Goal: Navigation & Orientation: Find specific page/section

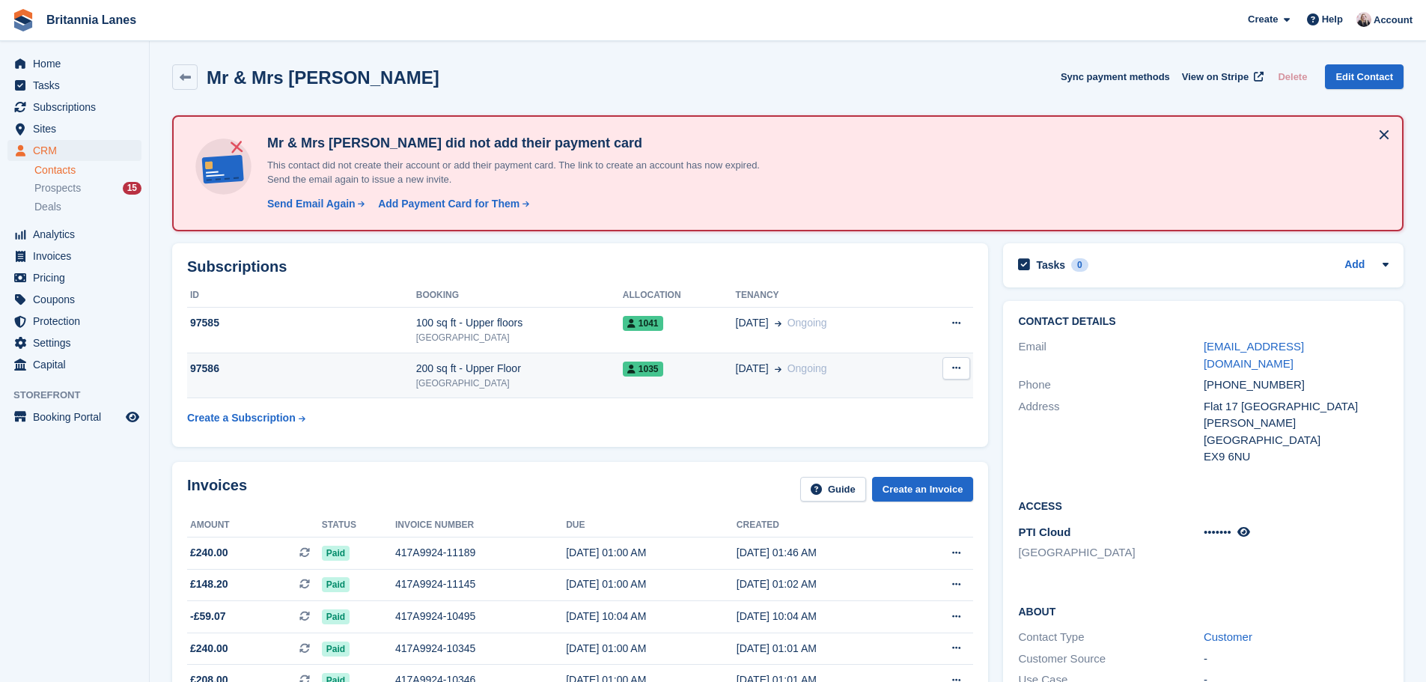
click at [532, 369] on div "200 sq ft - Upper Floor" at bounding box center [519, 369] width 207 height 16
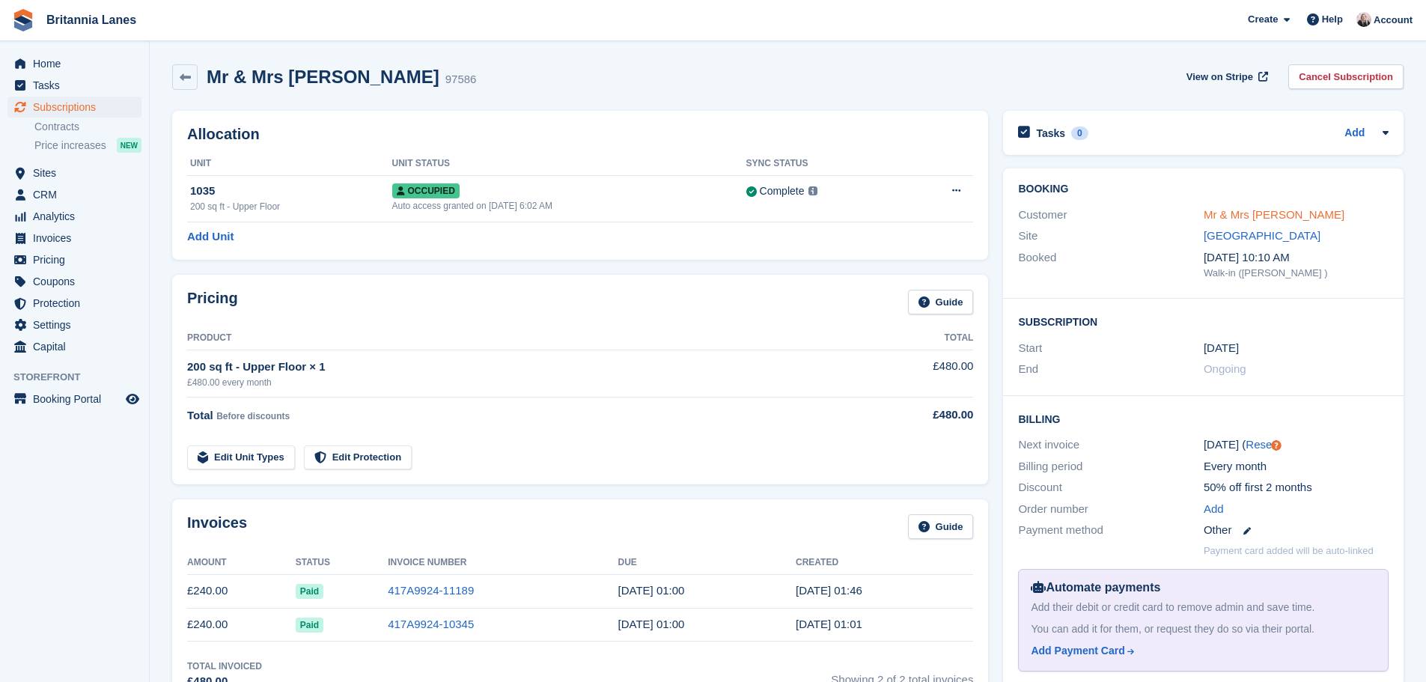
click at [1263, 220] on link "Mr & Mrs [PERSON_NAME]" at bounding box center [1274, 214] width 141 height 13
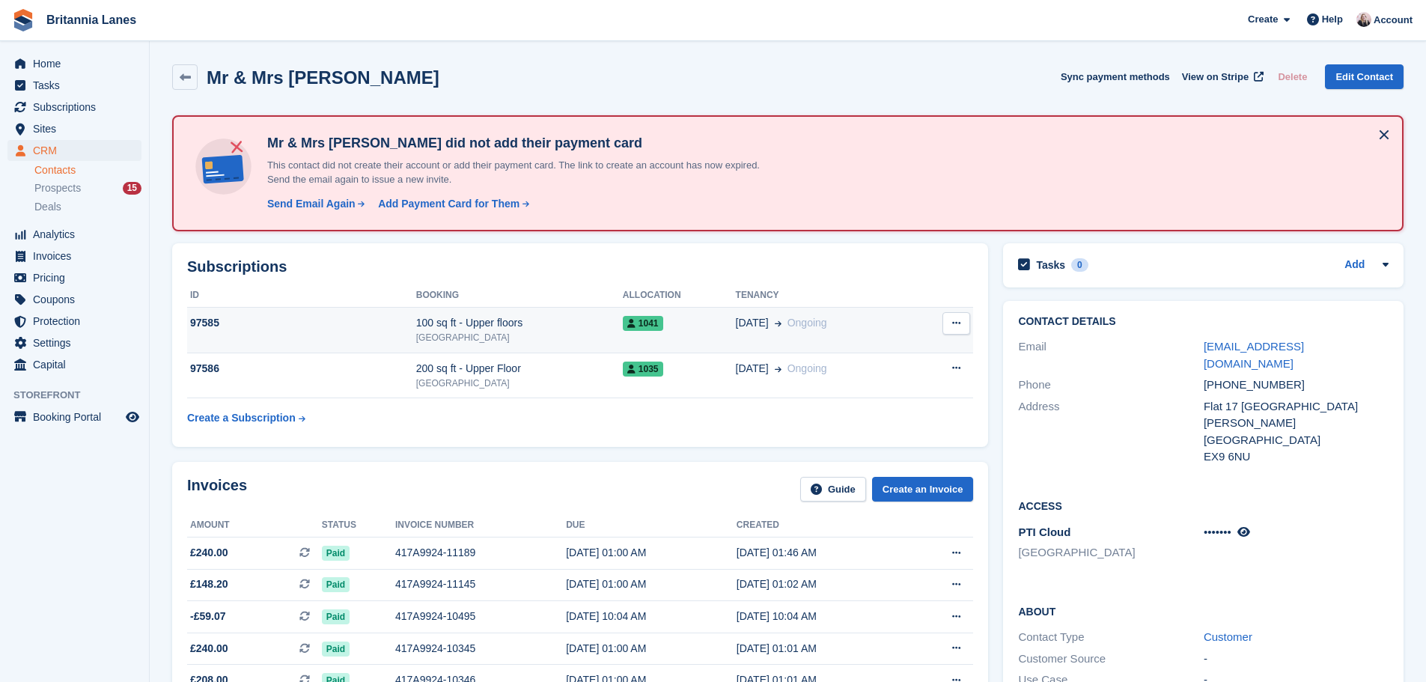
click at [541, 332] on div "[GEOGRAPHIC_DATA]" at bounding box center [519, 337] width 207 height 13
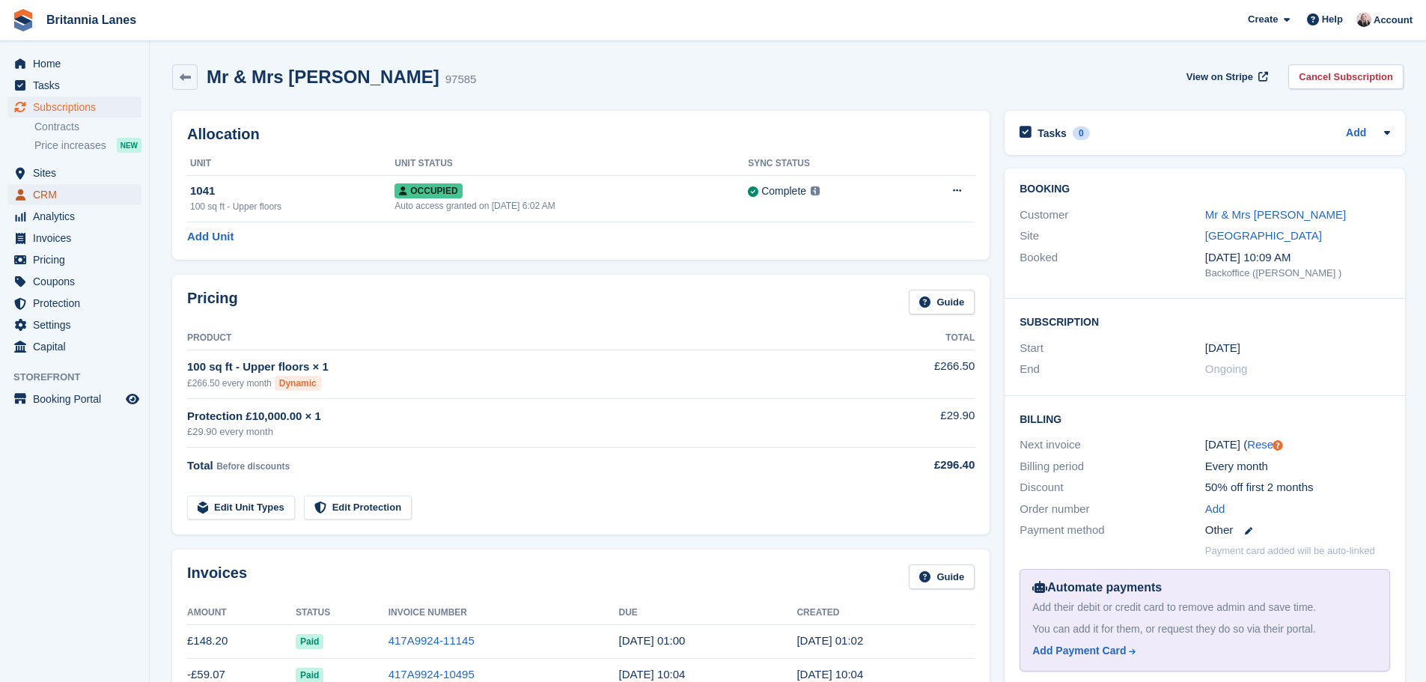
click at [70, 192] on span "CRM" at bounding box center [78, 194] width 90 height 21
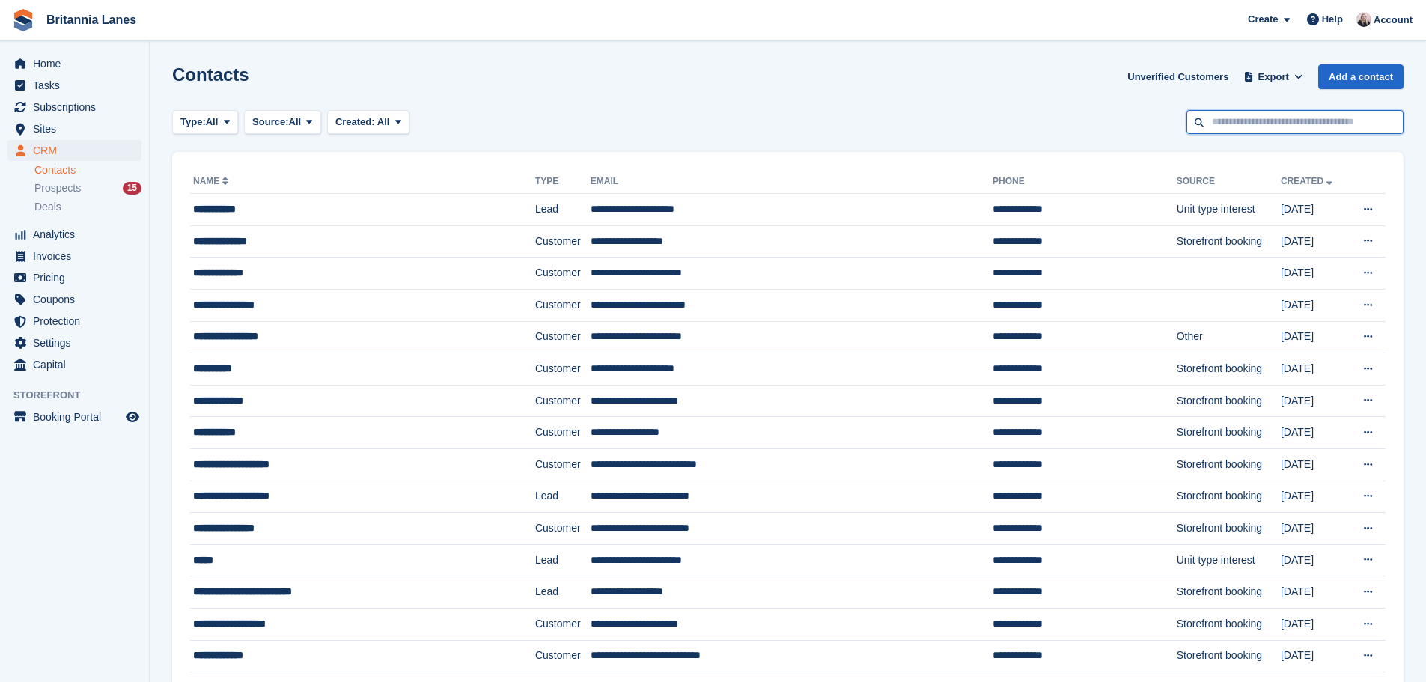
click at [1273, 124] on input "text" at bounding box center [1295, 122] width 217 height 25
type input "*"
type input "****"
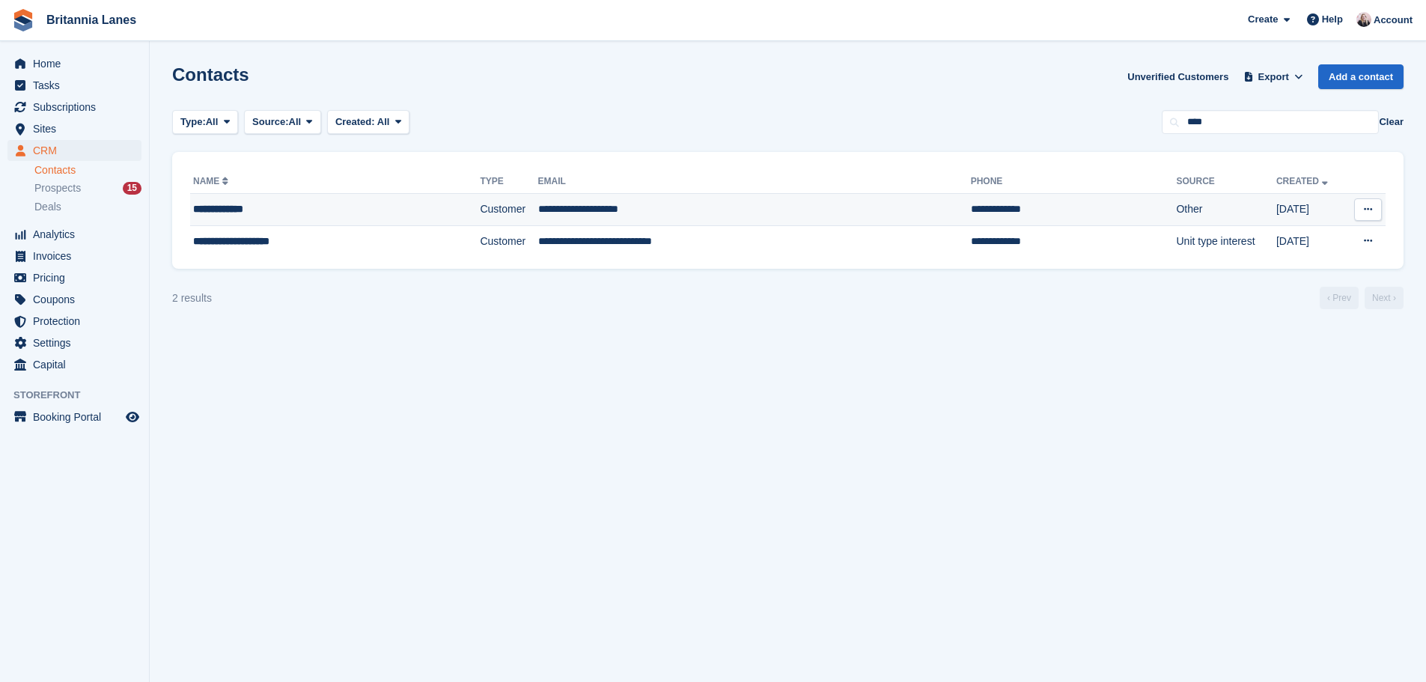
click at [814, 204] on td "**********" at bounding box center [754, 210] width 433 height 32
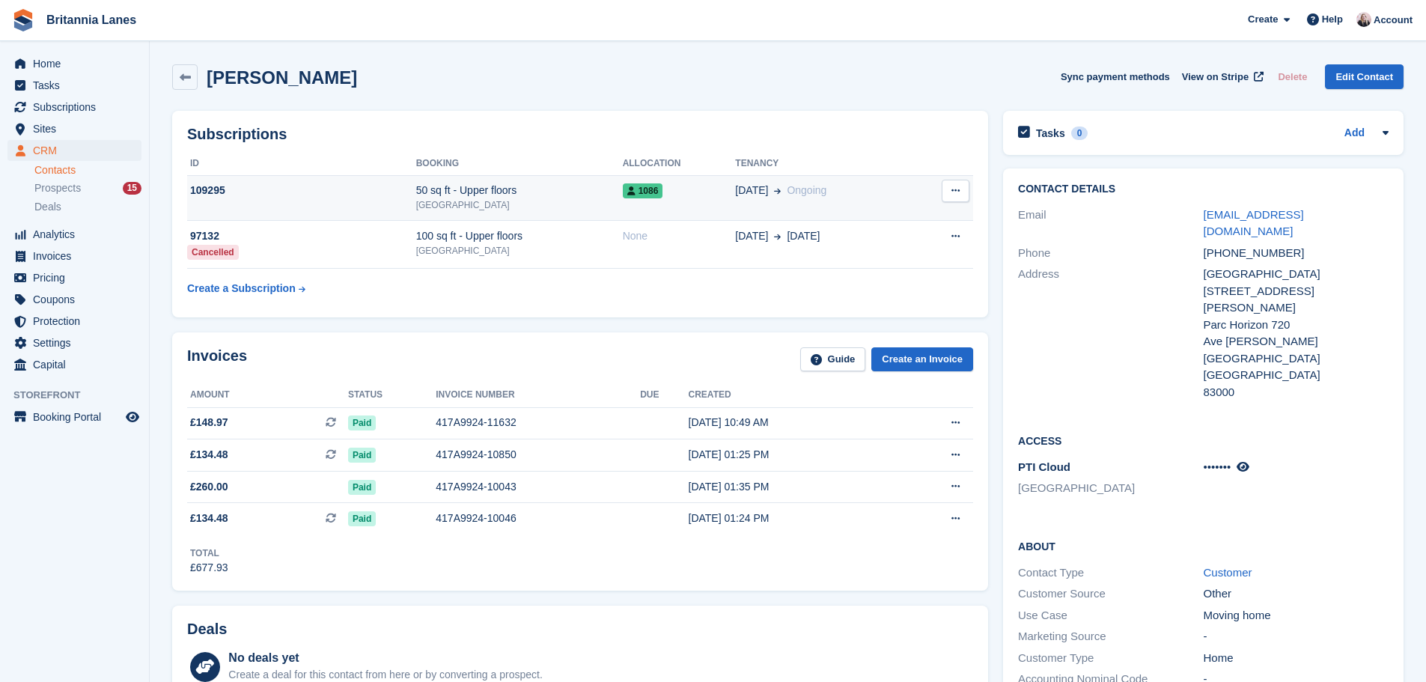
click at [501, 182] on td "50 sq ft - Upper floors Exeter" at bounding box center [519, 198] width 207 height 46
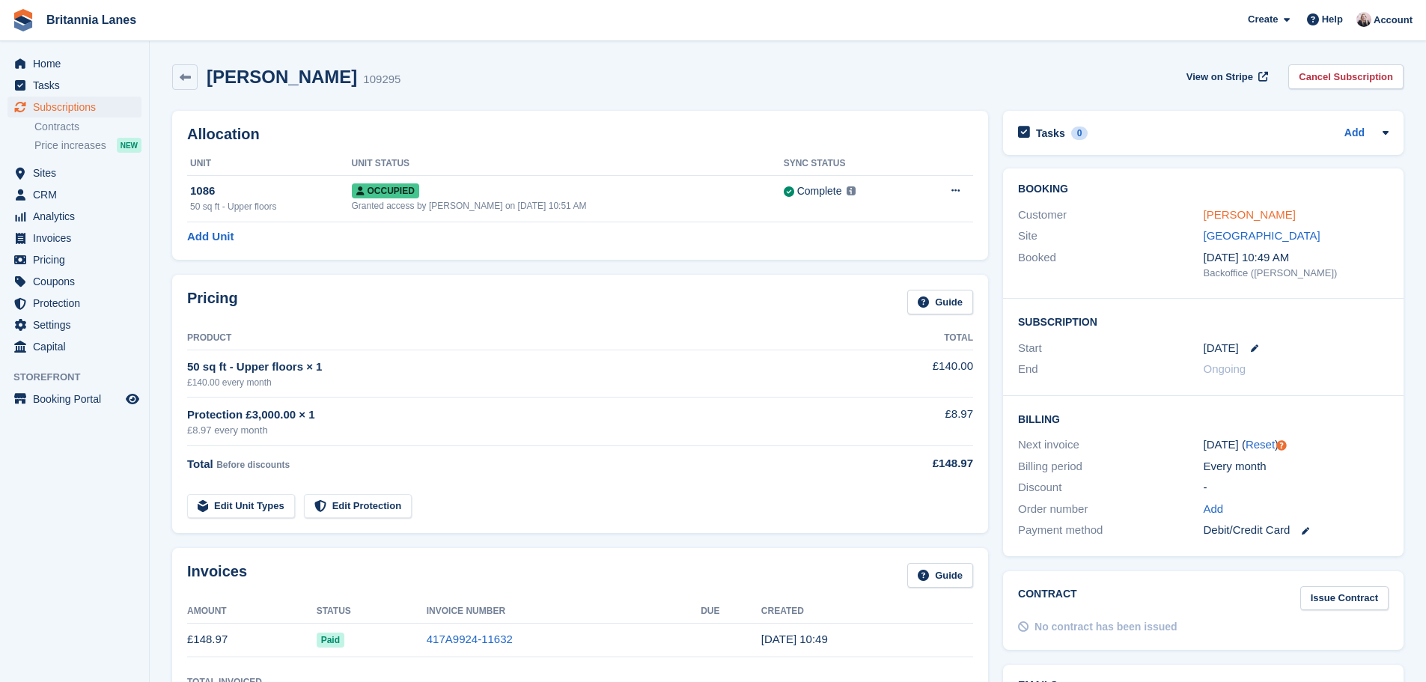
click at [1234, 215] on link "[PERSON_NAME]" at bounding box center [1250, 214] width 92 height 13
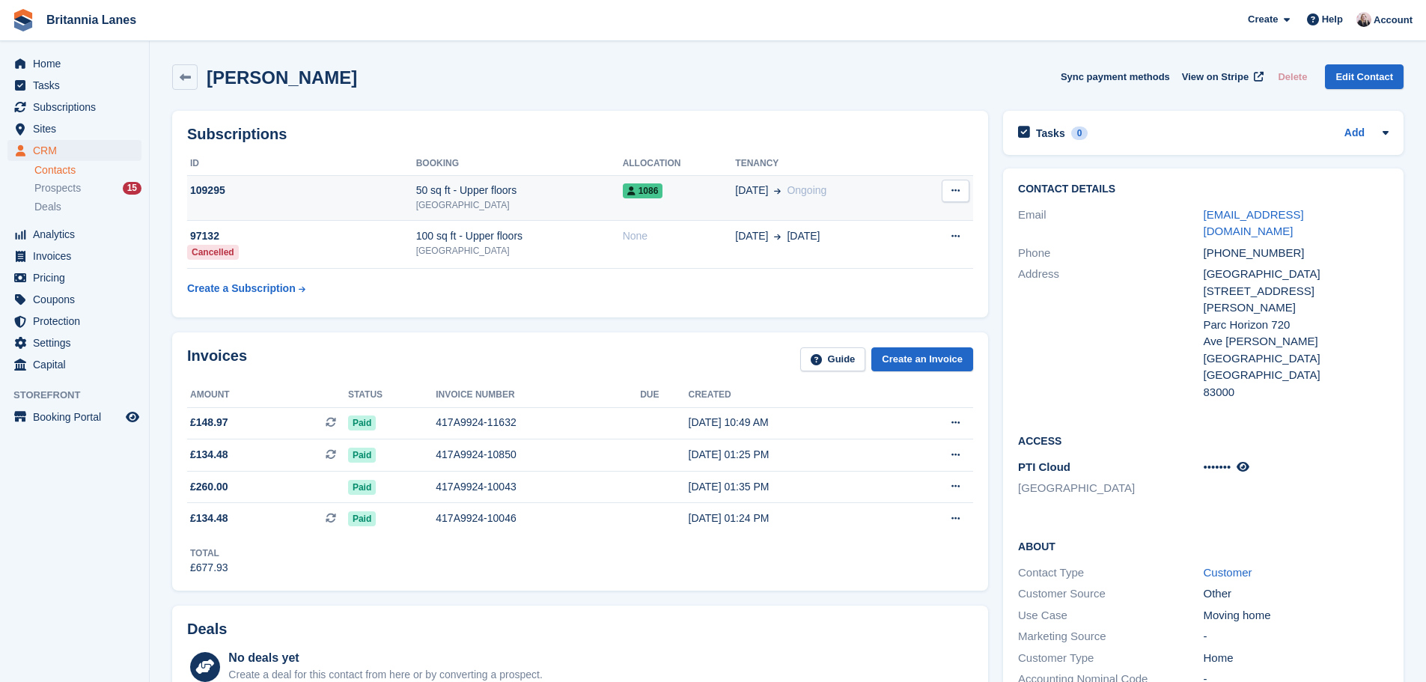
click at [632, 206] on td "1086" at bounding box center [679, 198] width 113 height 46
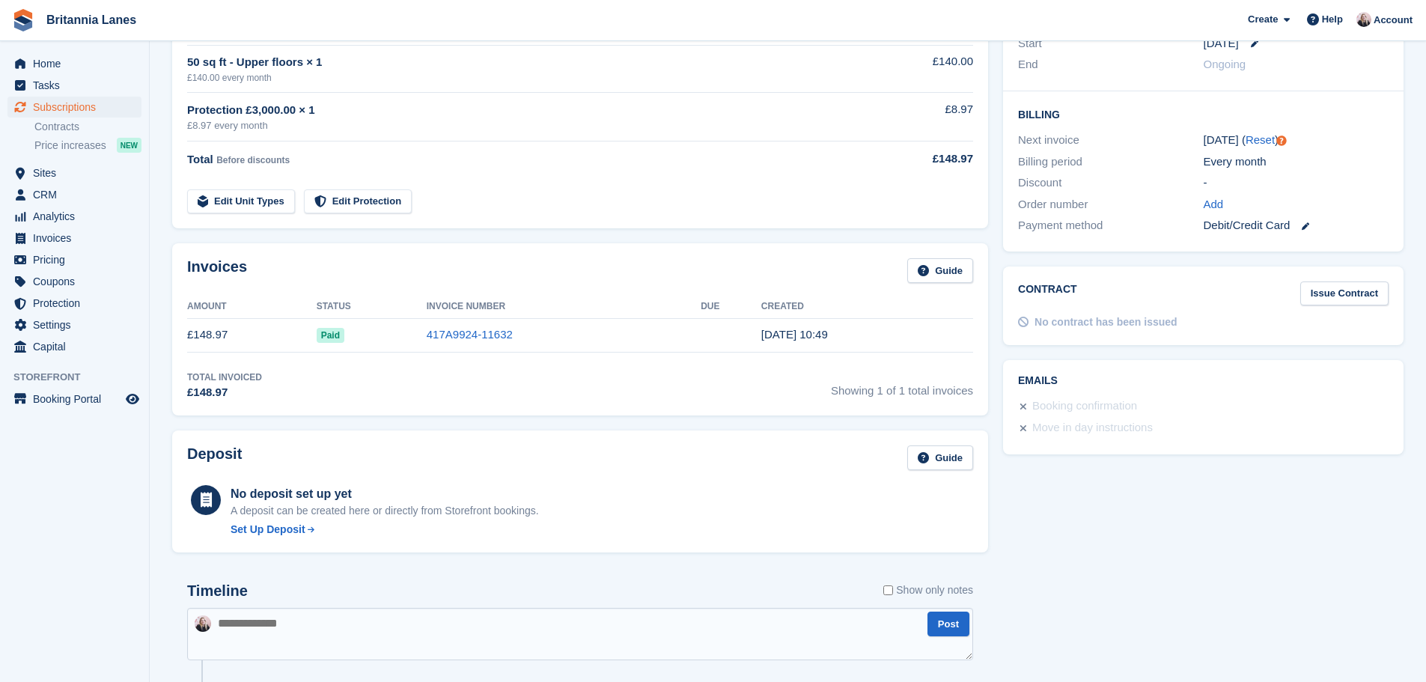
scroll to position [299, 0]
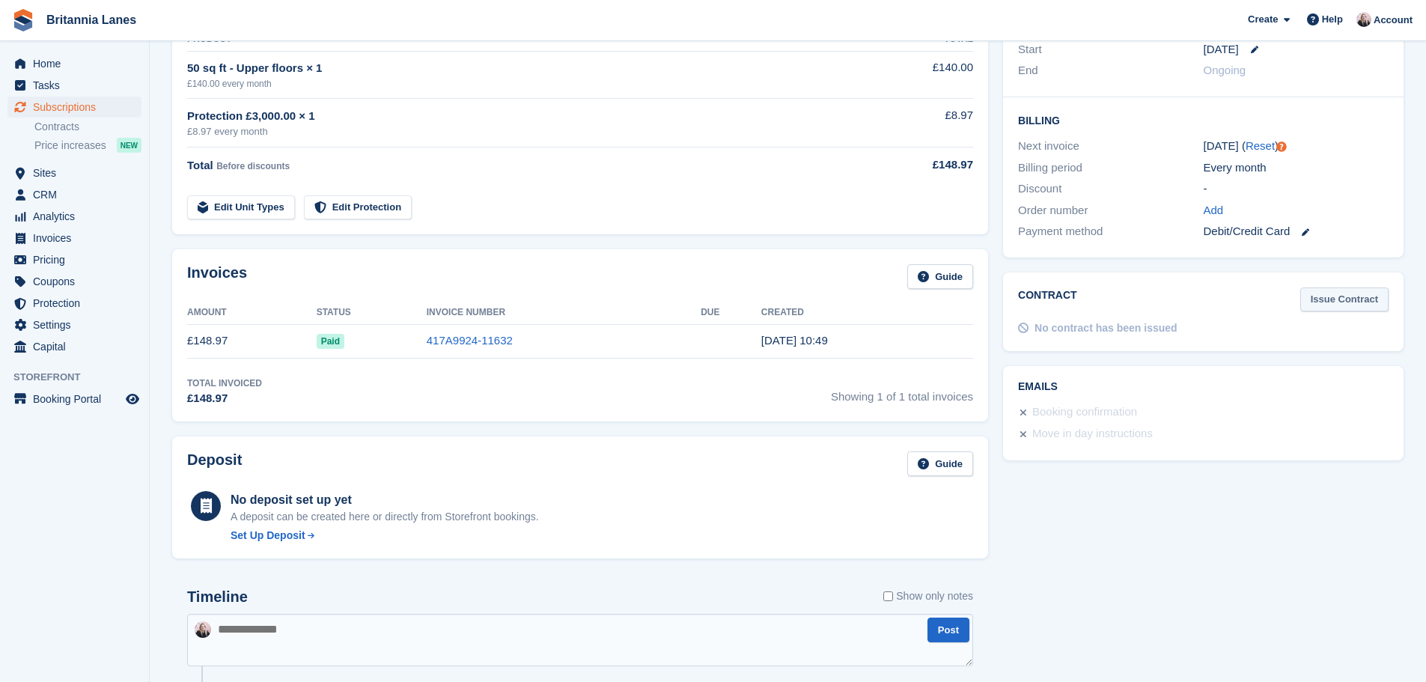
click at [1352, 302] on link "Issue Contract" at bounding box center [1345, 300] width 88 height 25
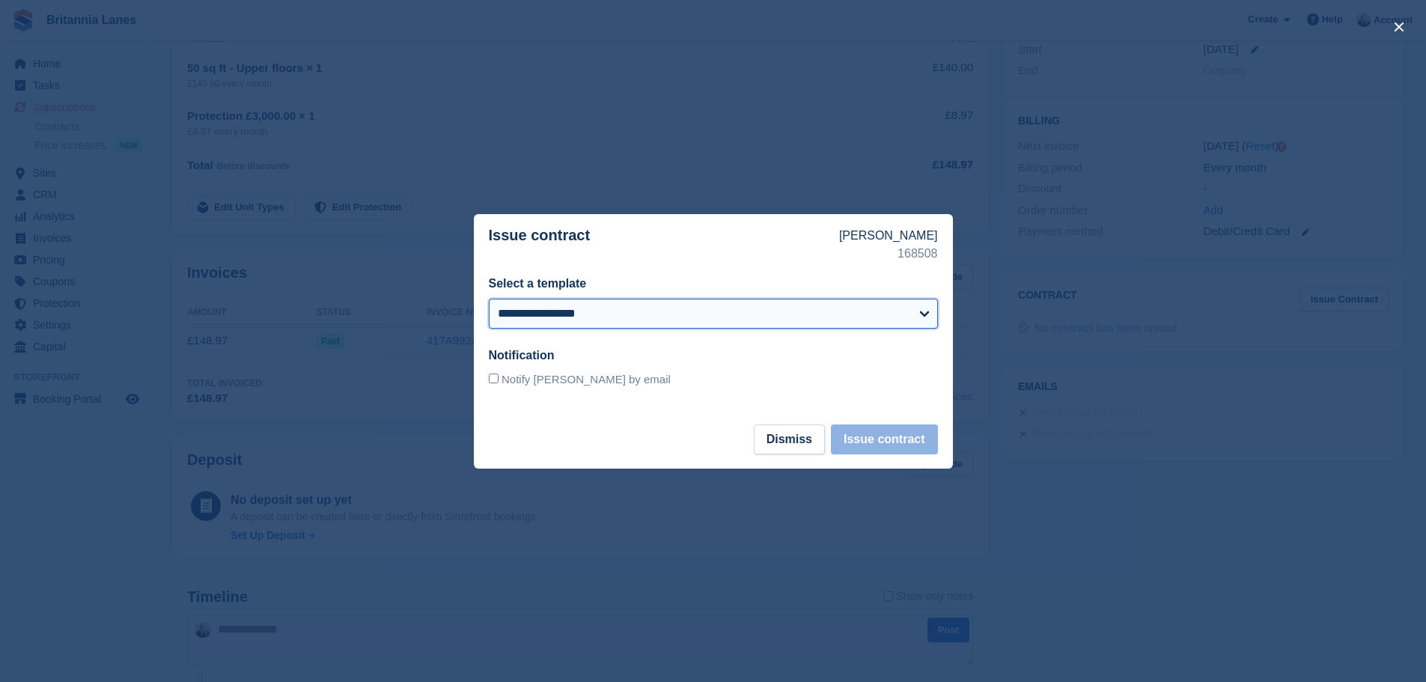
click at [583, 317] on select "**********" at bounding box center [713, 314] width 449 height 30
select select "**"
click at [489, 299] on select "**********" at bounding box center [713, 314] width 449 height 30
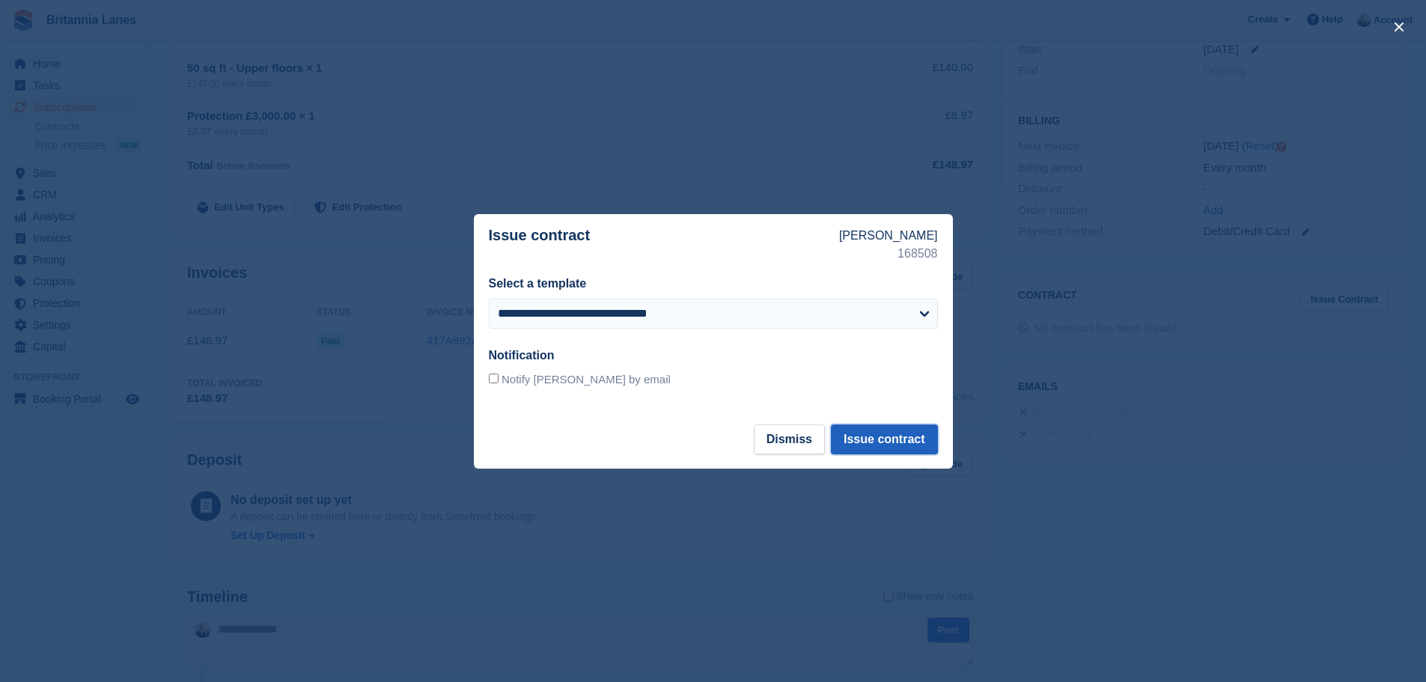
click at [875, 440] on button "Issue contract" at bounding box center [884, 440] width 106 height 30
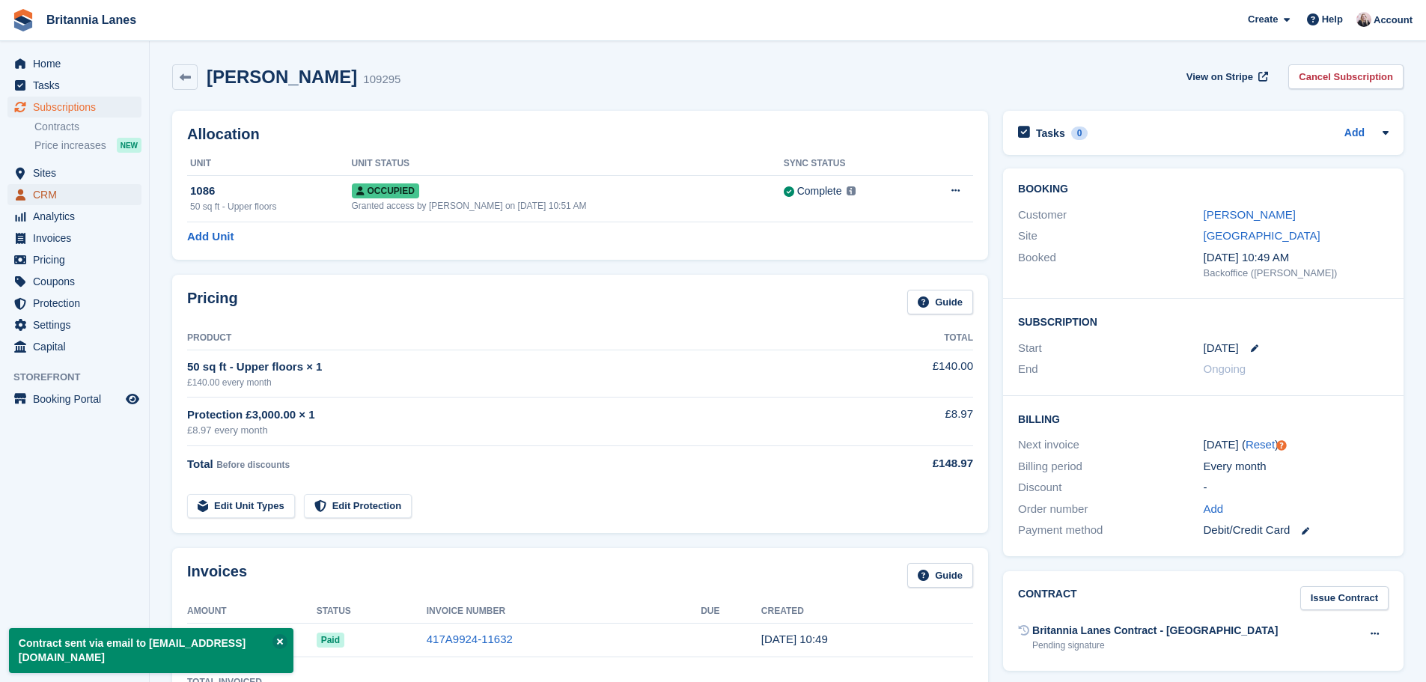
click at [85, 191] on span "CRM" at bounding box center [78, 194] width 90 height 21
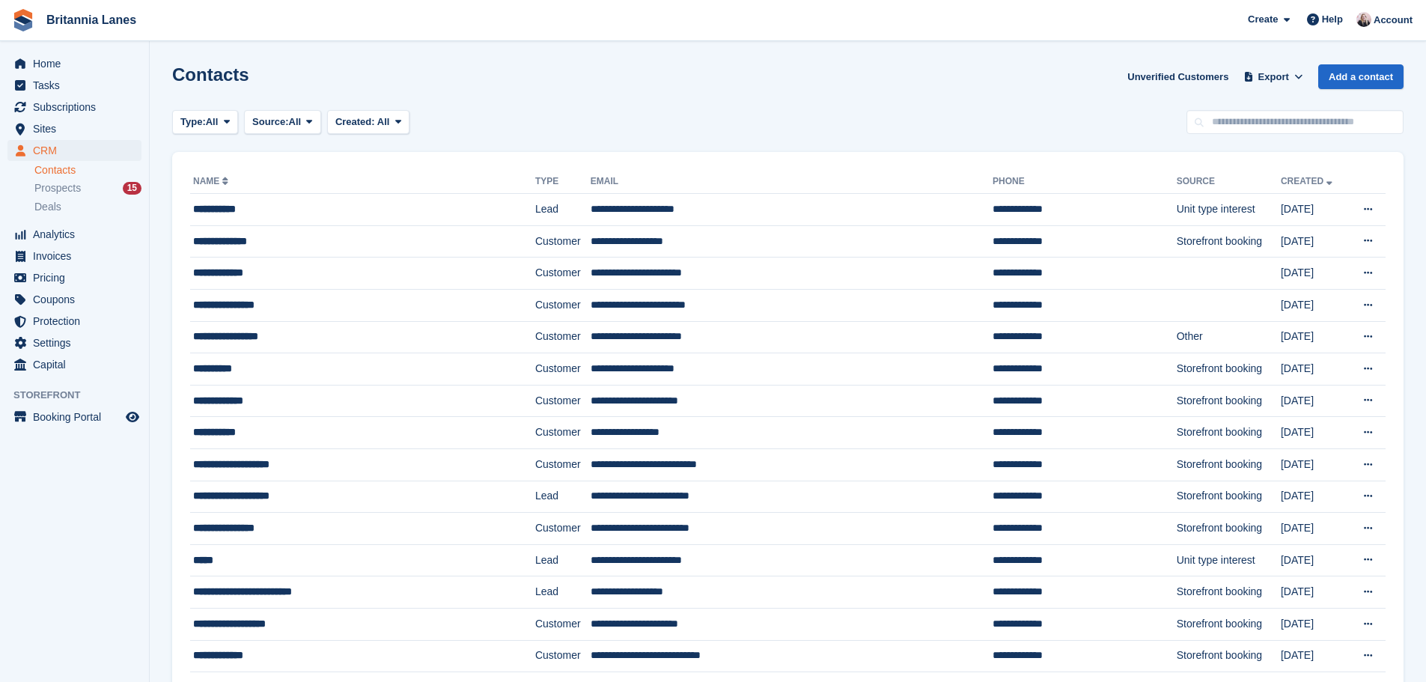
click at [1257, 123] on input "text" at bounding box center [1295, 122] width 217 height 25
type input "****"
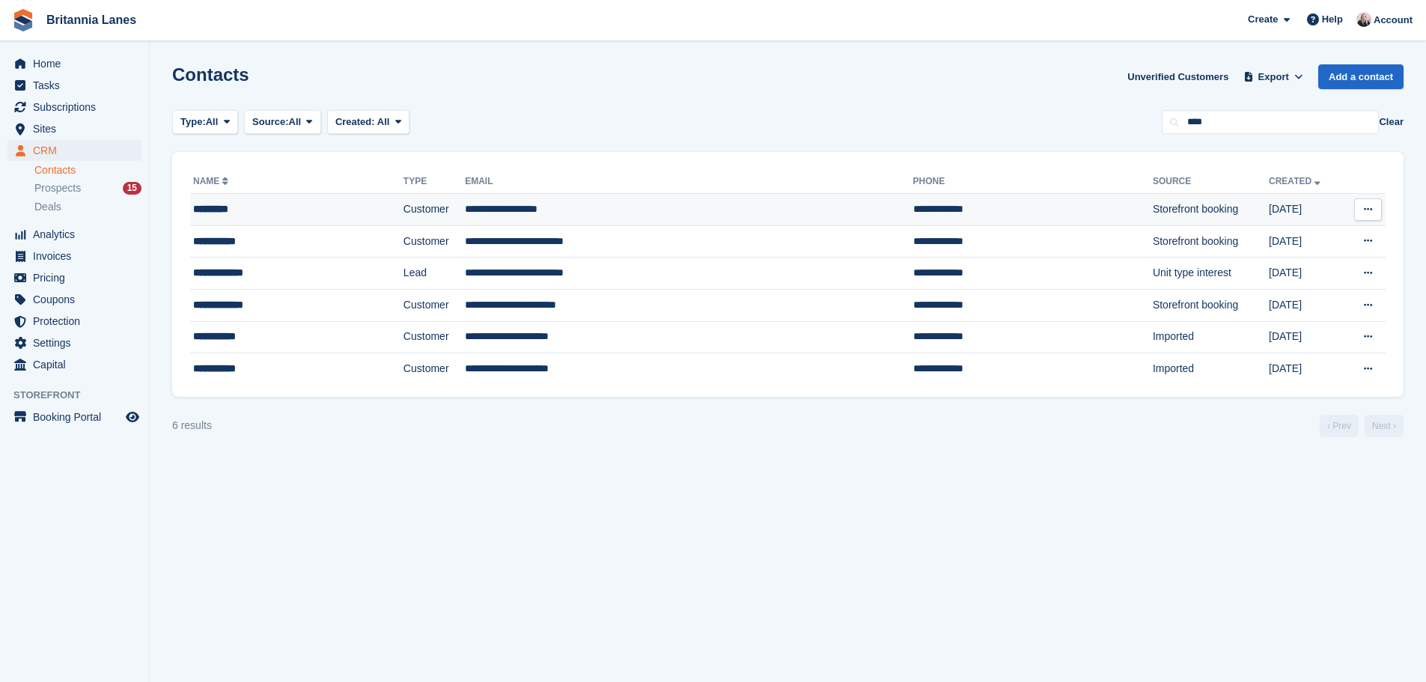
click at [613, 221] on td "**********" at bounding box center [689, 210] width 448 height 32
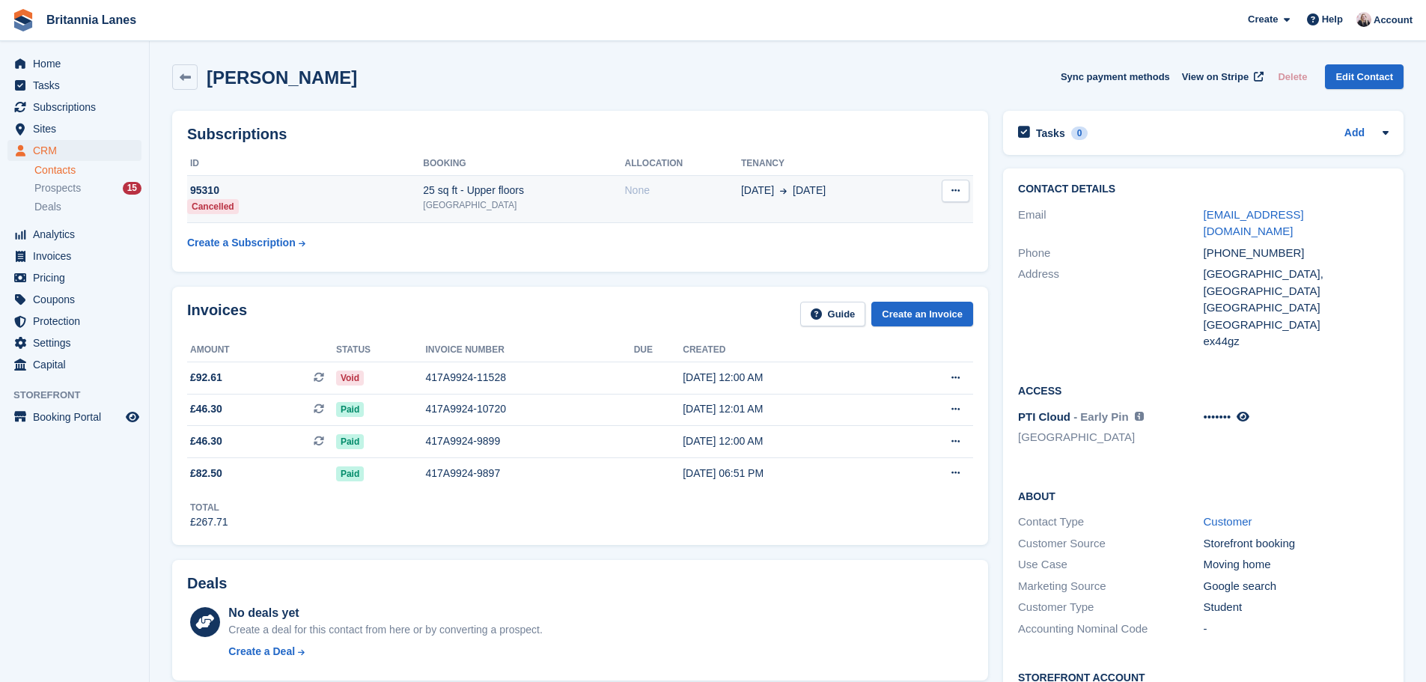
click at [539, 201] on div "[GEOGRAPHIC_DATA]" at bounding box center [523, 204] width 201 height 13
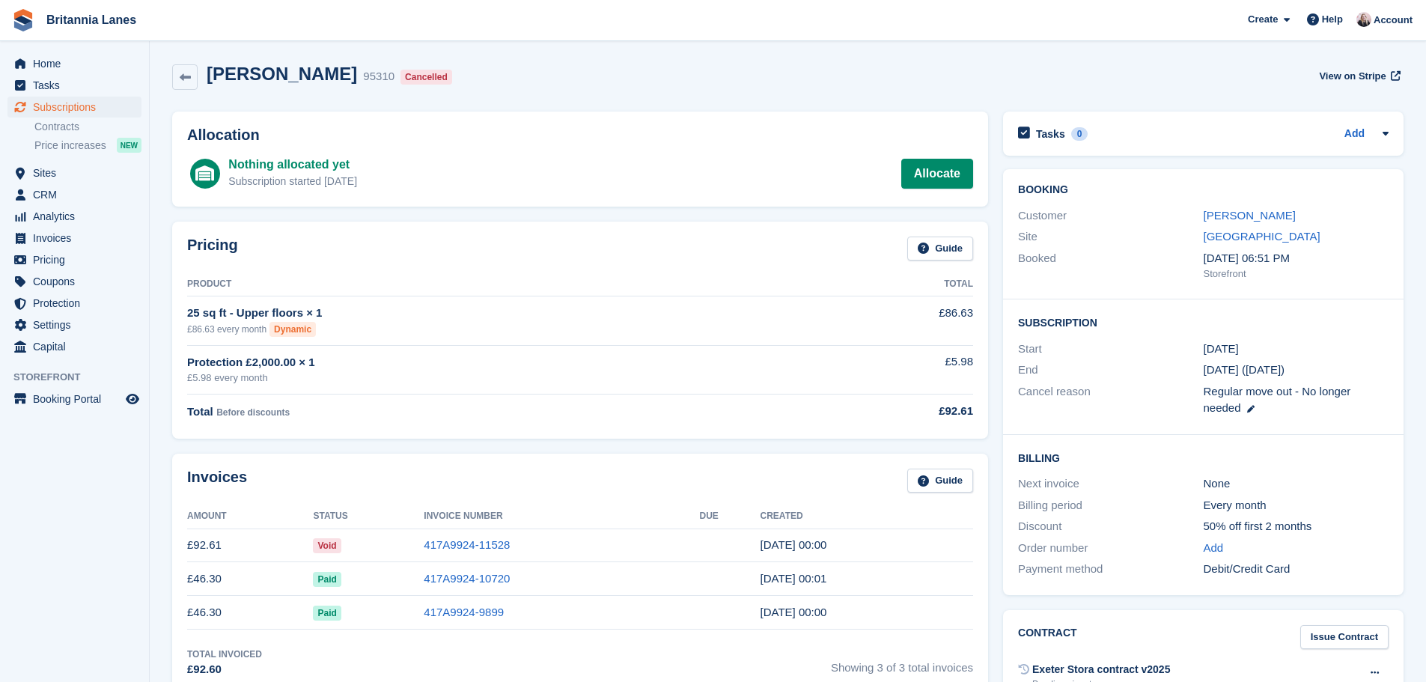
scroll to position [374, 0]
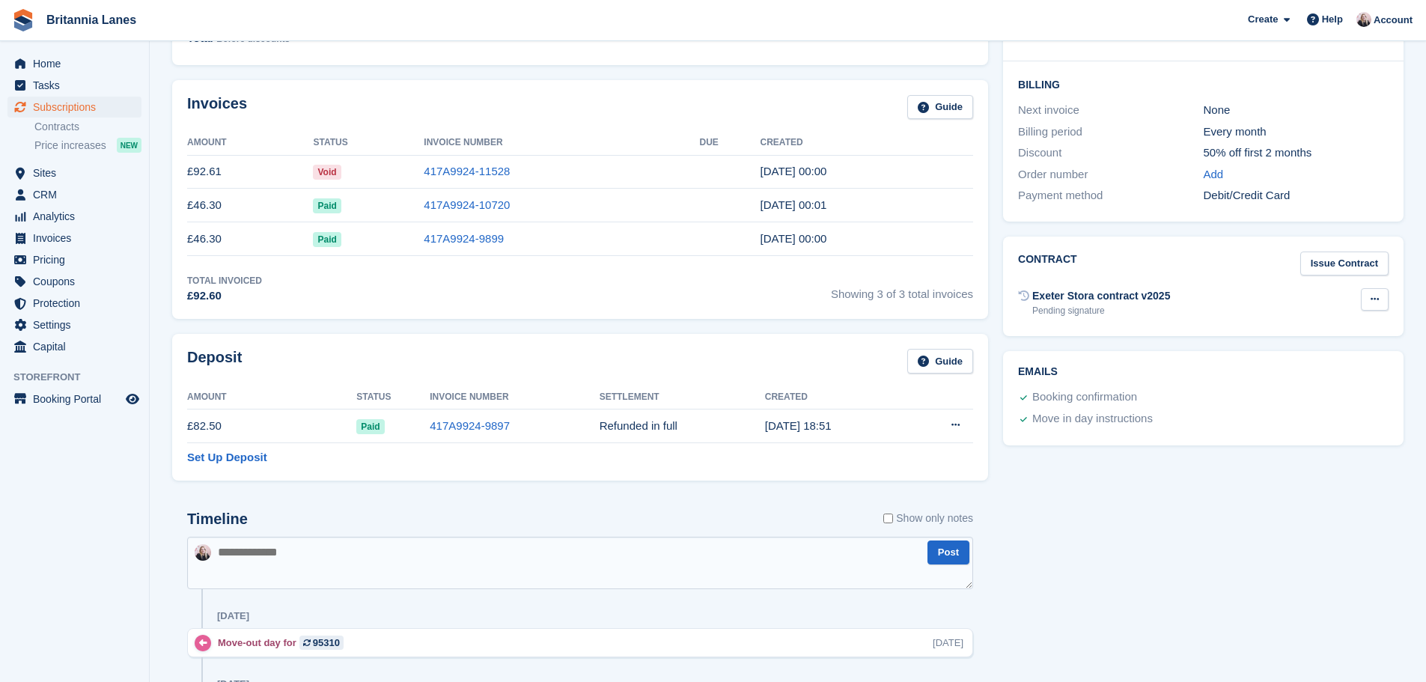
click at [1379, 299] on button at bounding box center [1375, 299] width 28 height 22
click at [1277, 329] on p "Void contract" at bounding box center [1317, 328] width 130 height 19
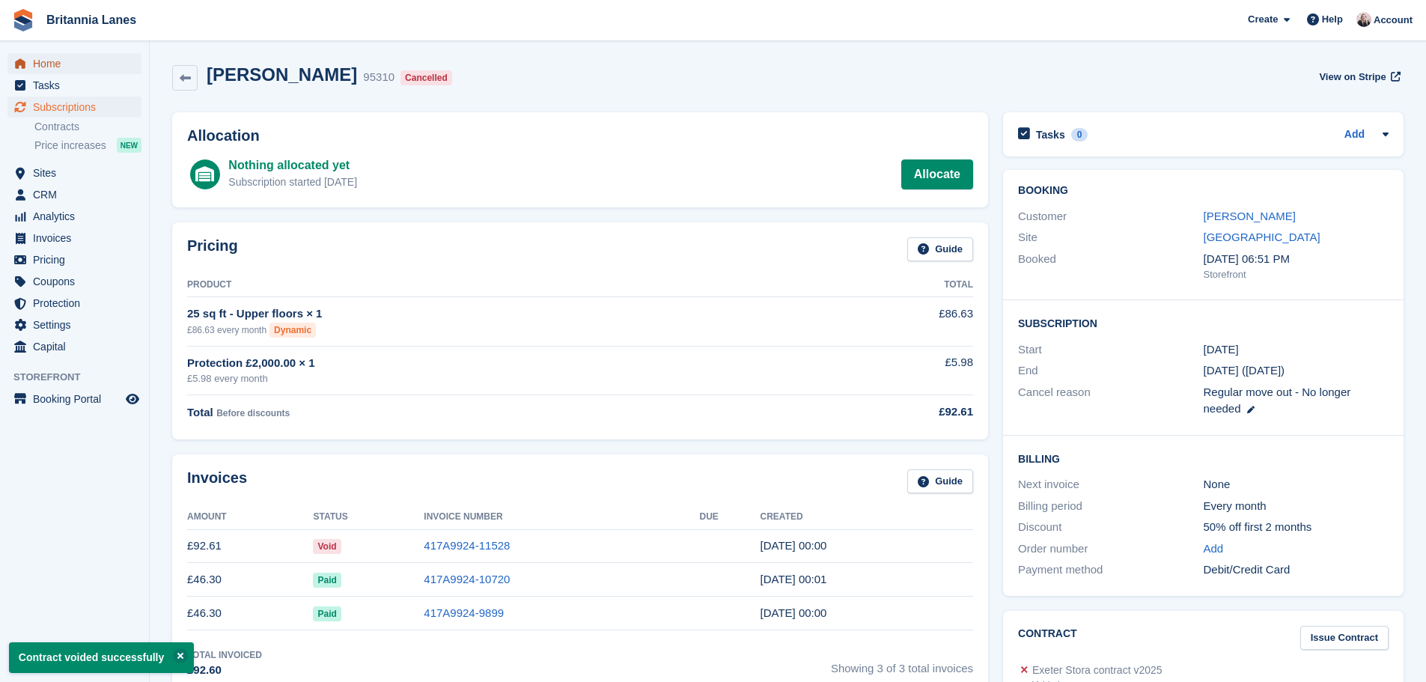
click at [94, 56] on span "Home" at bounding box center [78, 63] width 90 height 21
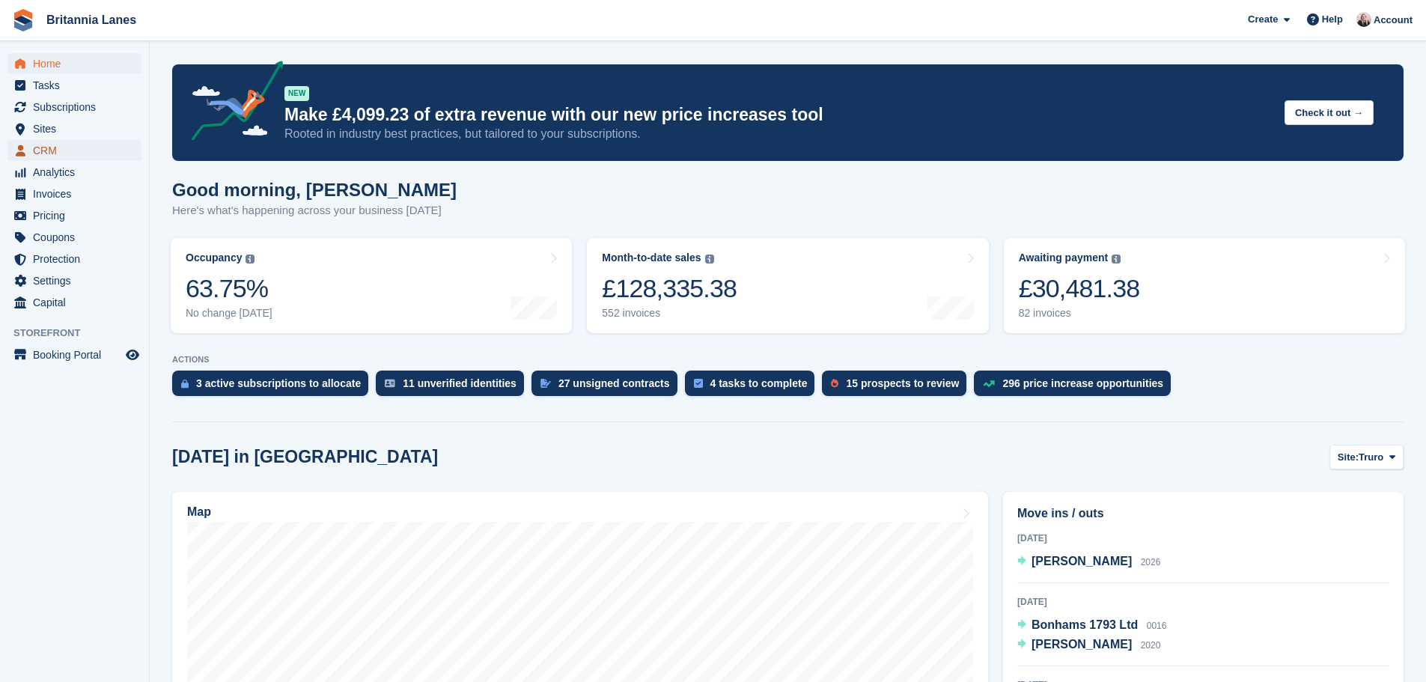
click at [45, 153] on span "CRM" at bounding box center [78, 150] width 90 height 21
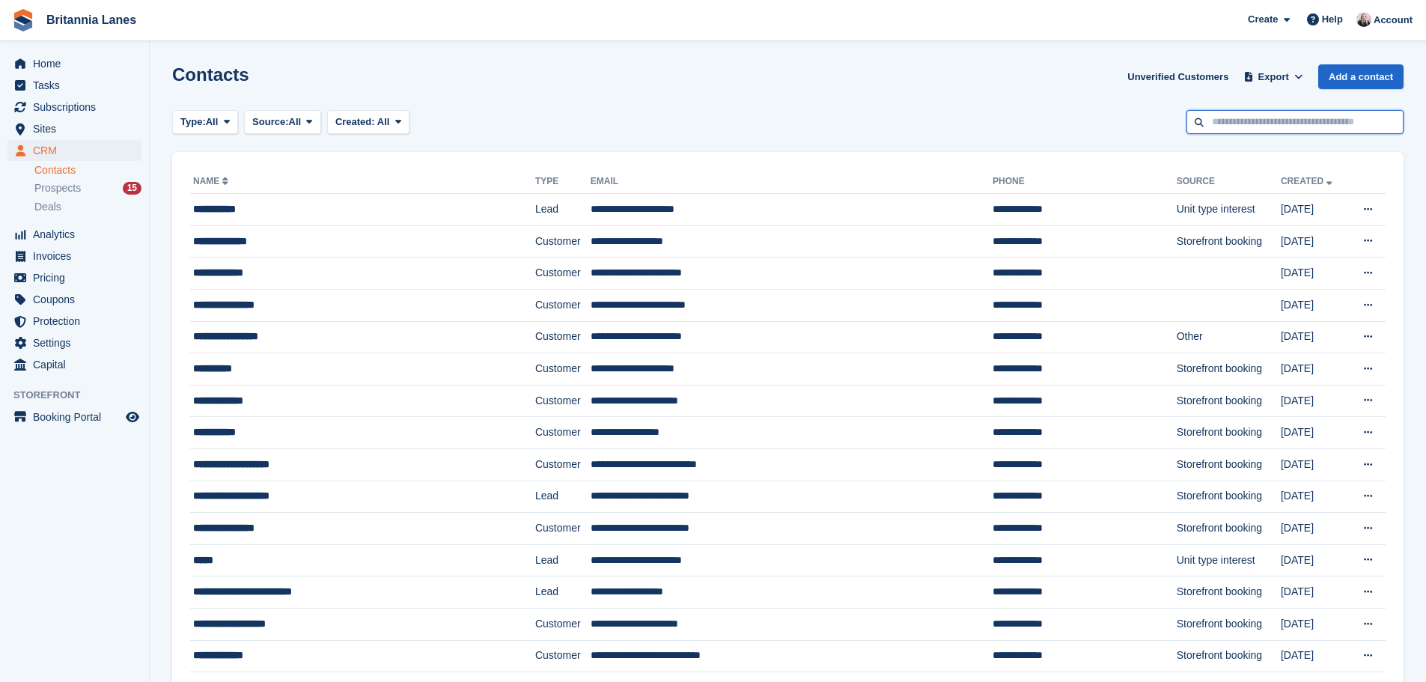
click at [1332, 122] on input "text" at bounding box center [1295, 122] width 217 height 25
type input "*****"
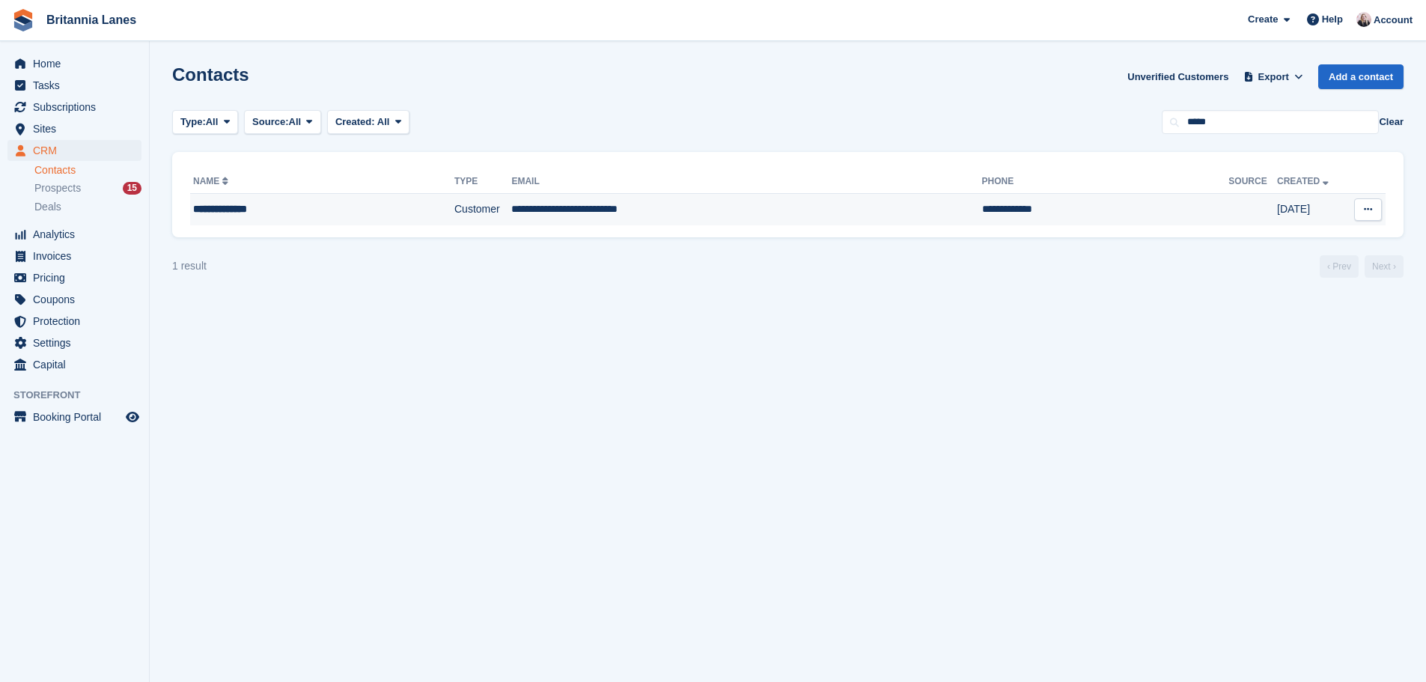
click at [663, 204] on td "**********" at bounding box center [746, 209] width 470 height 31
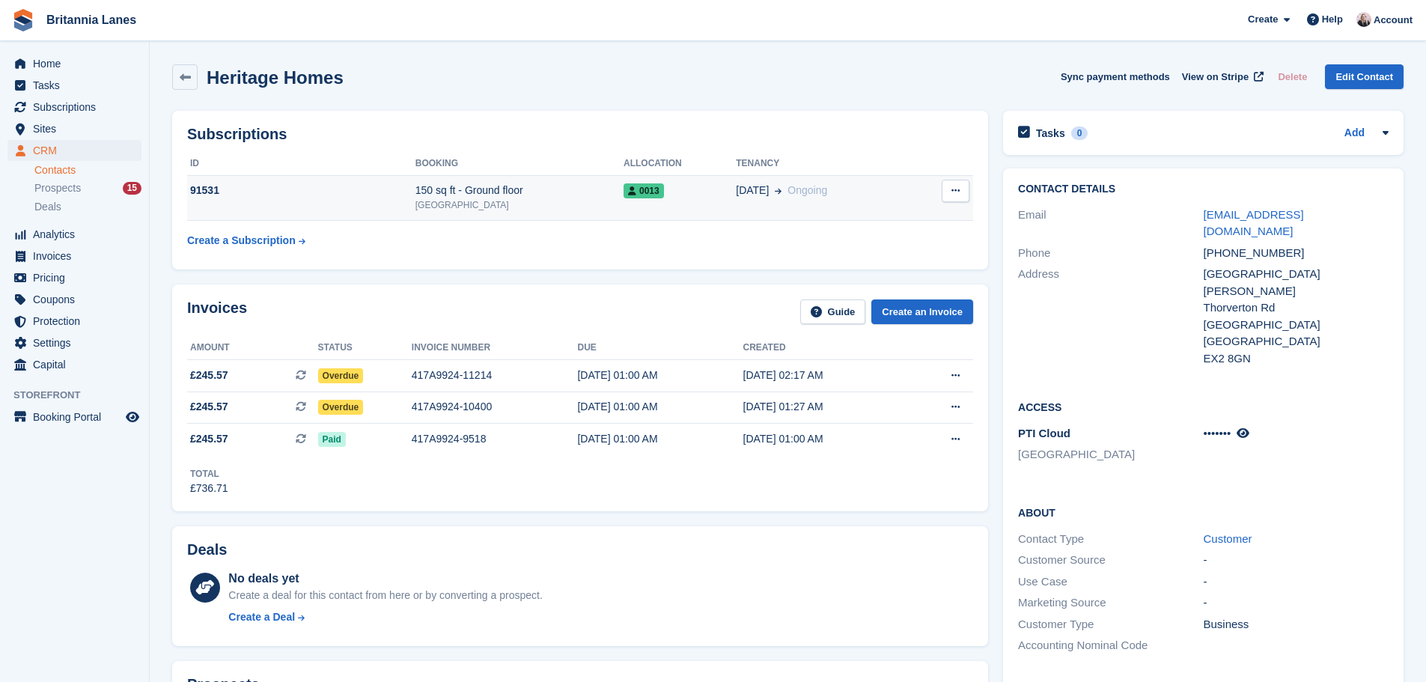
click at [598, 212] on div "[GEOGRAPHIC_DATA]" at bounding box center [520, 204] width 208 height 13
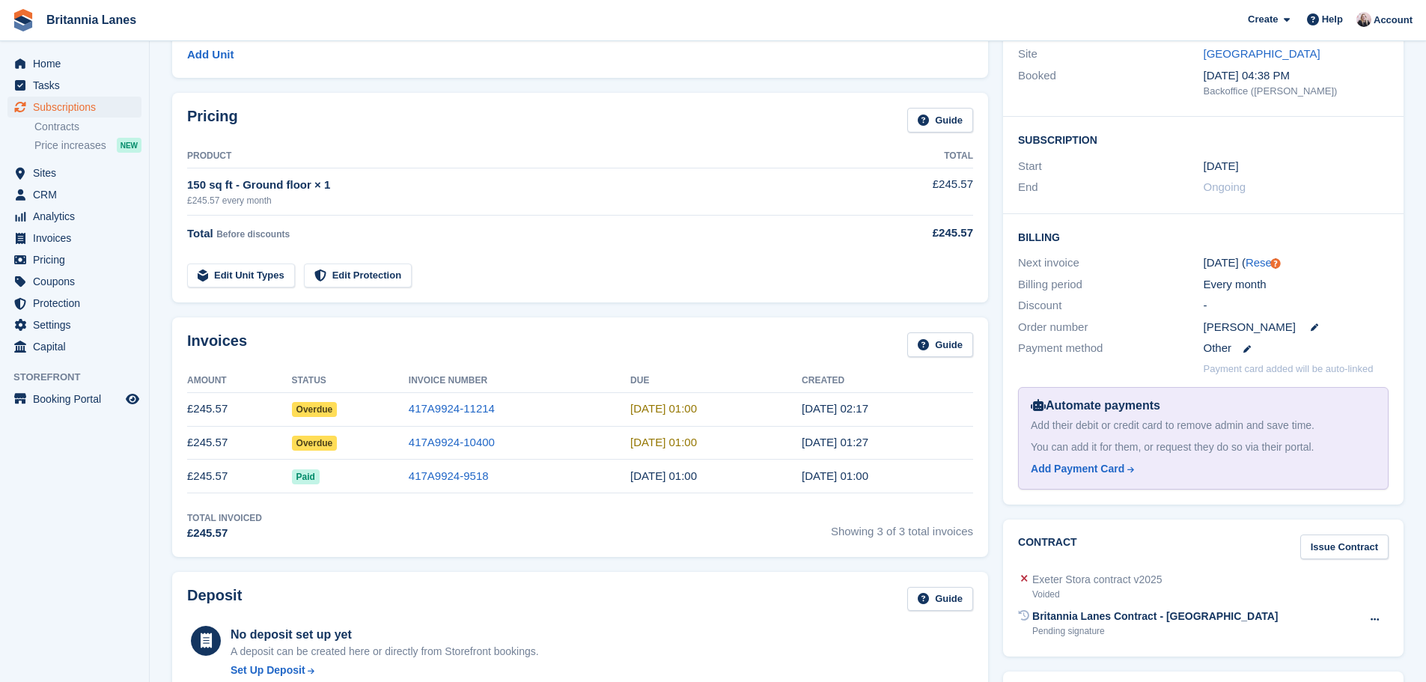
scroll to position [300, 0]
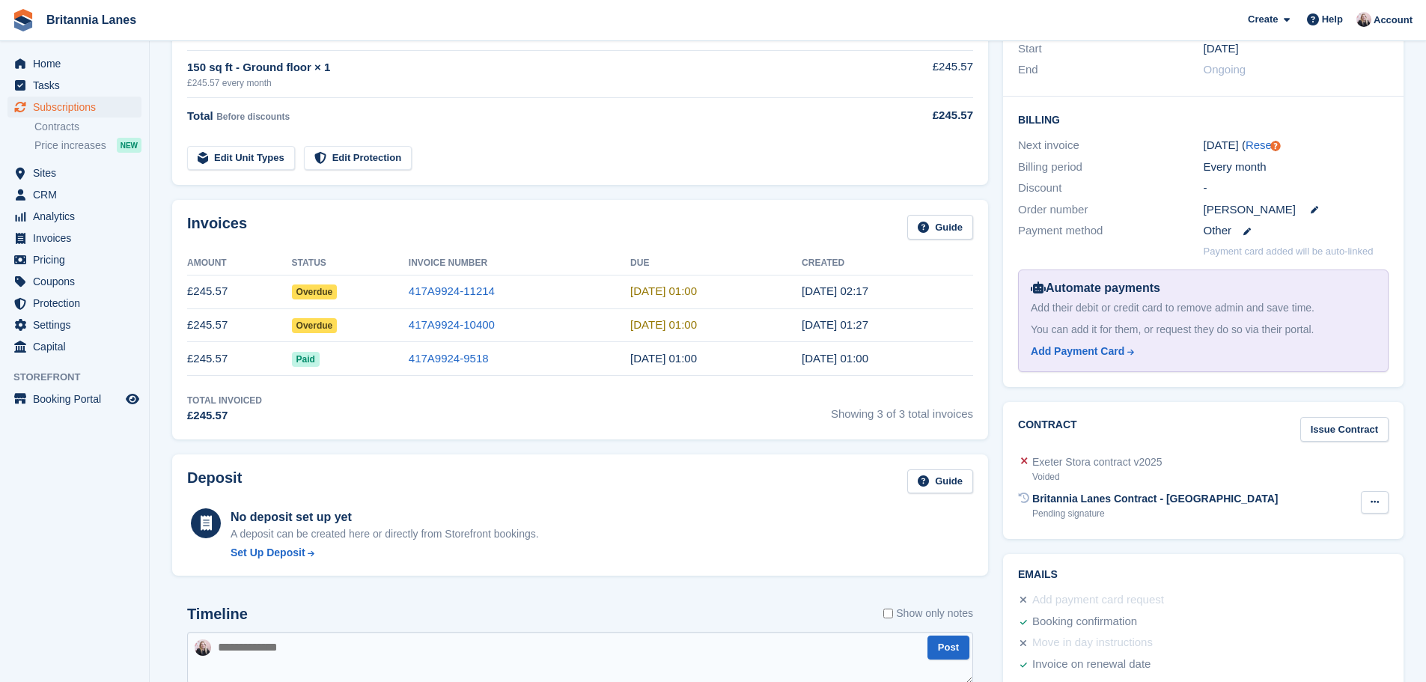
click at [1371, 501] on icon at bounding box center [1375, 502] width 8 height 10
click at [1320, 548] on p "Send reminder" at bounding box center [1317, 550] width 130 height 19
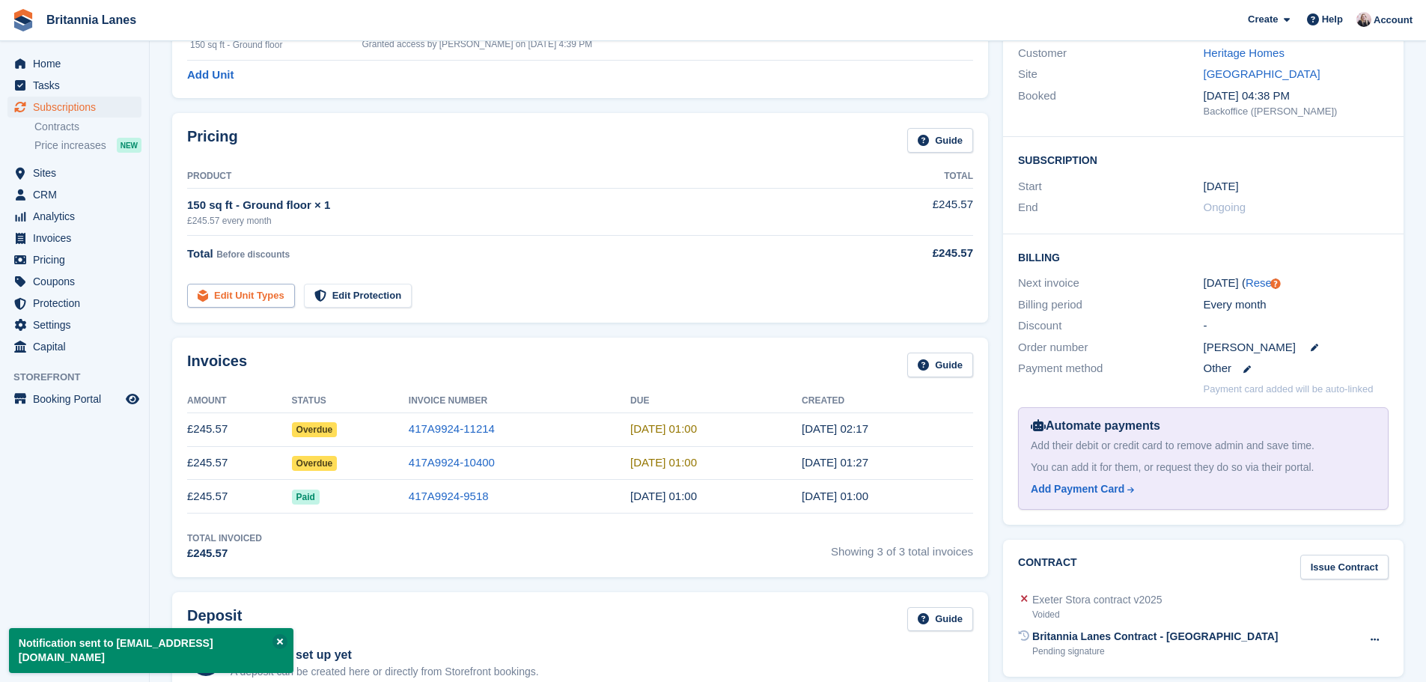
scroll to position [0, 0]
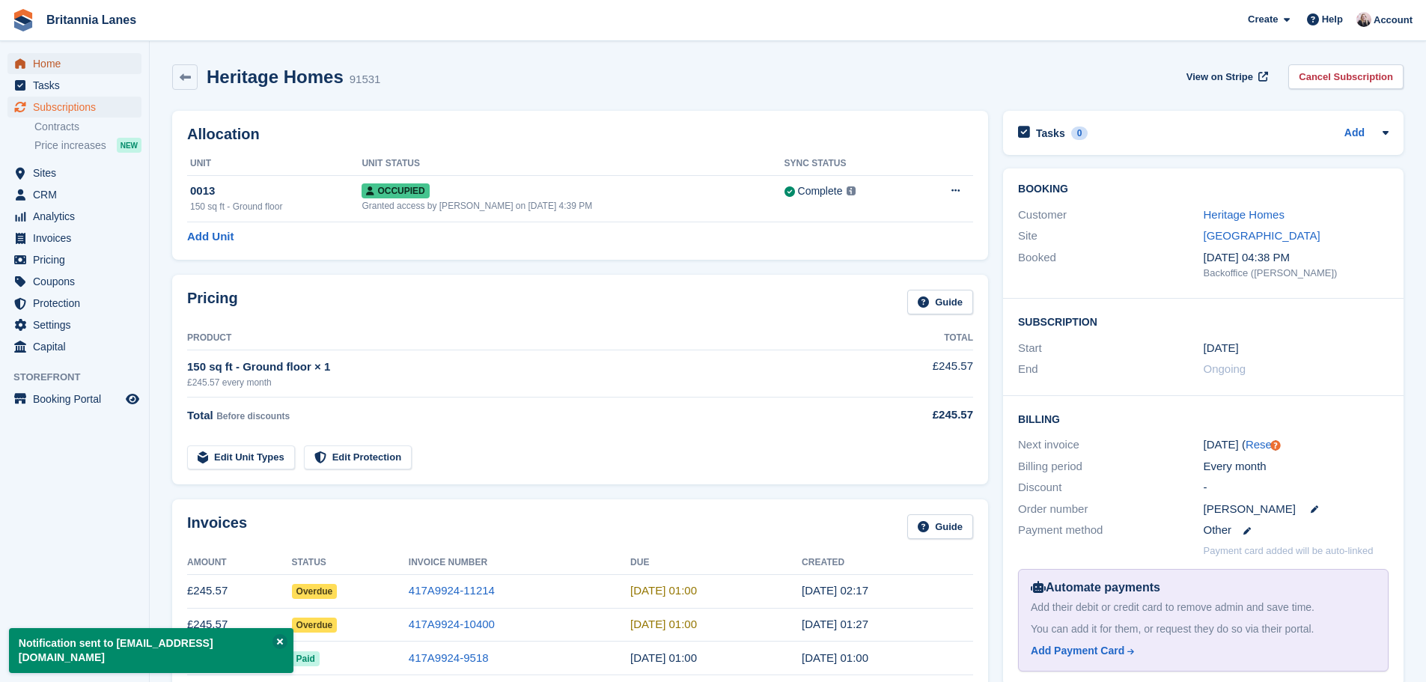
click at [77, 63] on span "Home" at bounding box center [78, 63] width 90 height 21
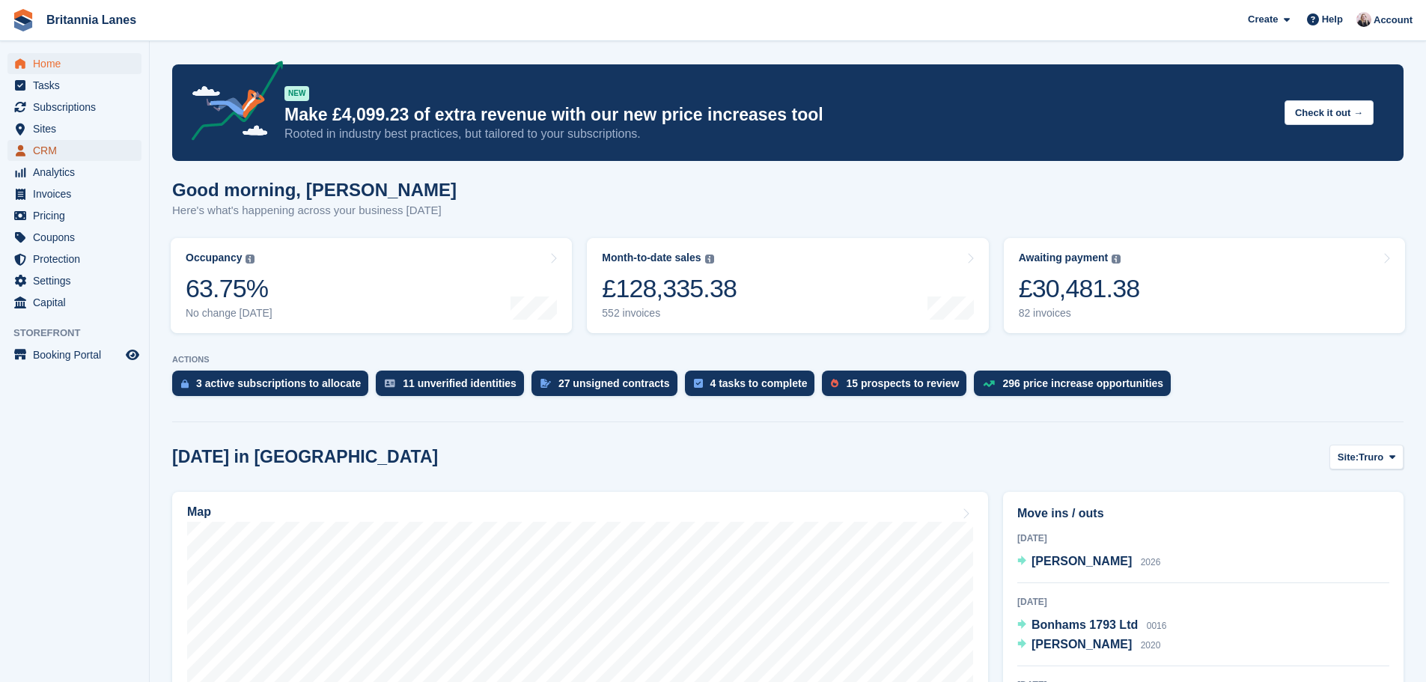
click at [64, 156] on span "CRM" at bounding box center [78, 150] width 90 height 21
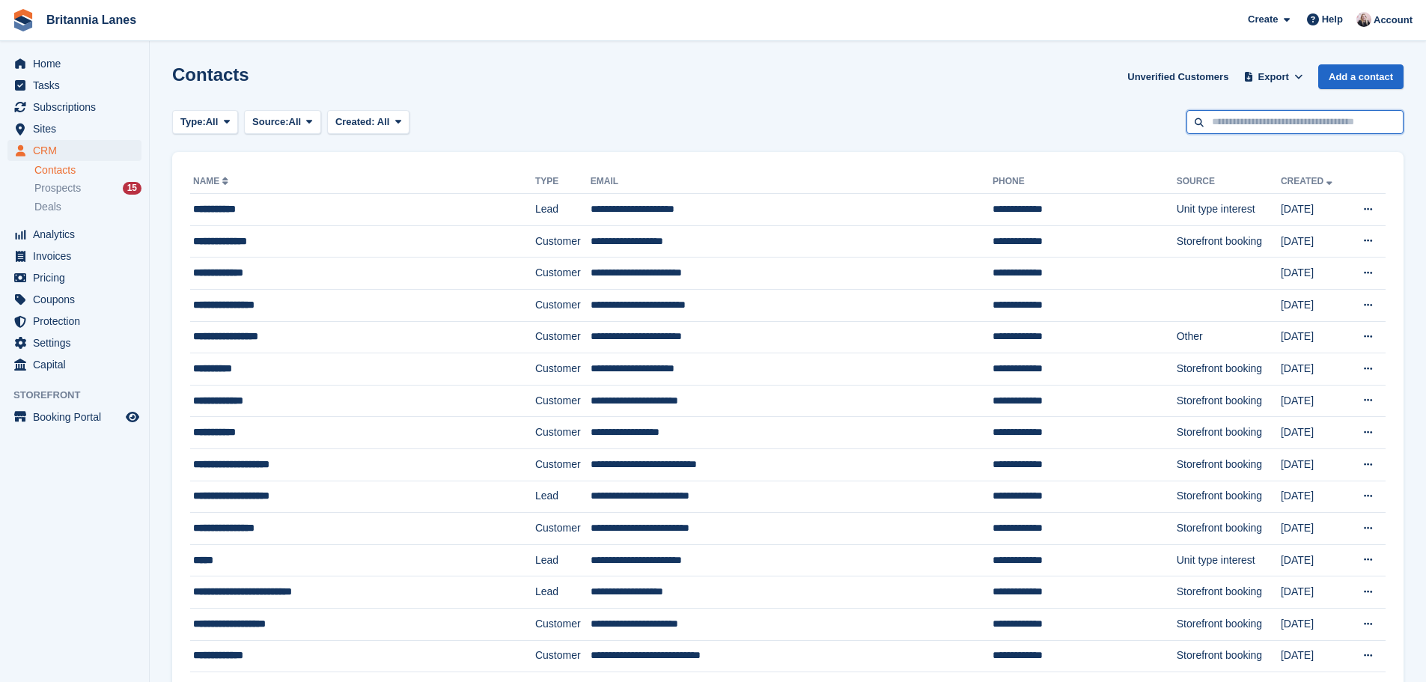
click at [1295, 114] on input "text" at bounding box center [1295, 122] width 217 height 25
type input "*****"
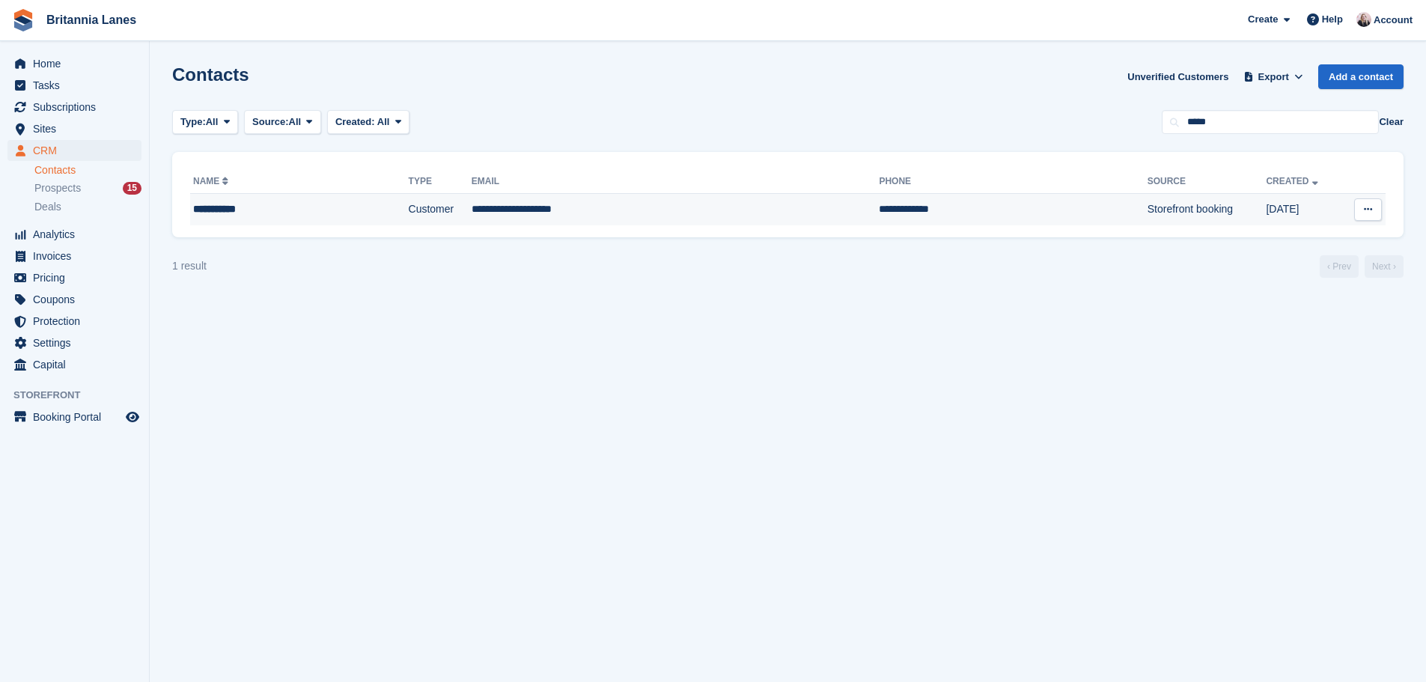
click at [652, 212] on td "**********" at bounding box center [676, 209] width 408 height 31
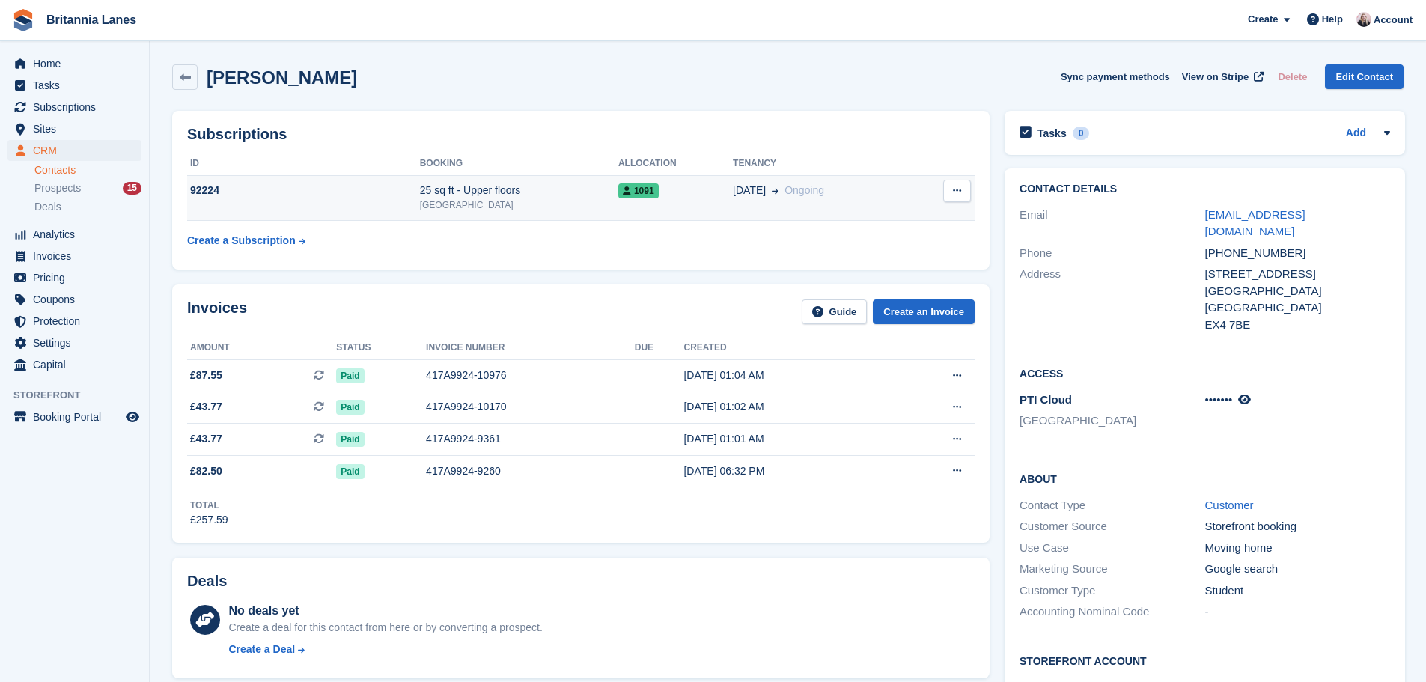
click at [659, 211] on td "1091" at bounding box center [675, 198] width 115 height 46
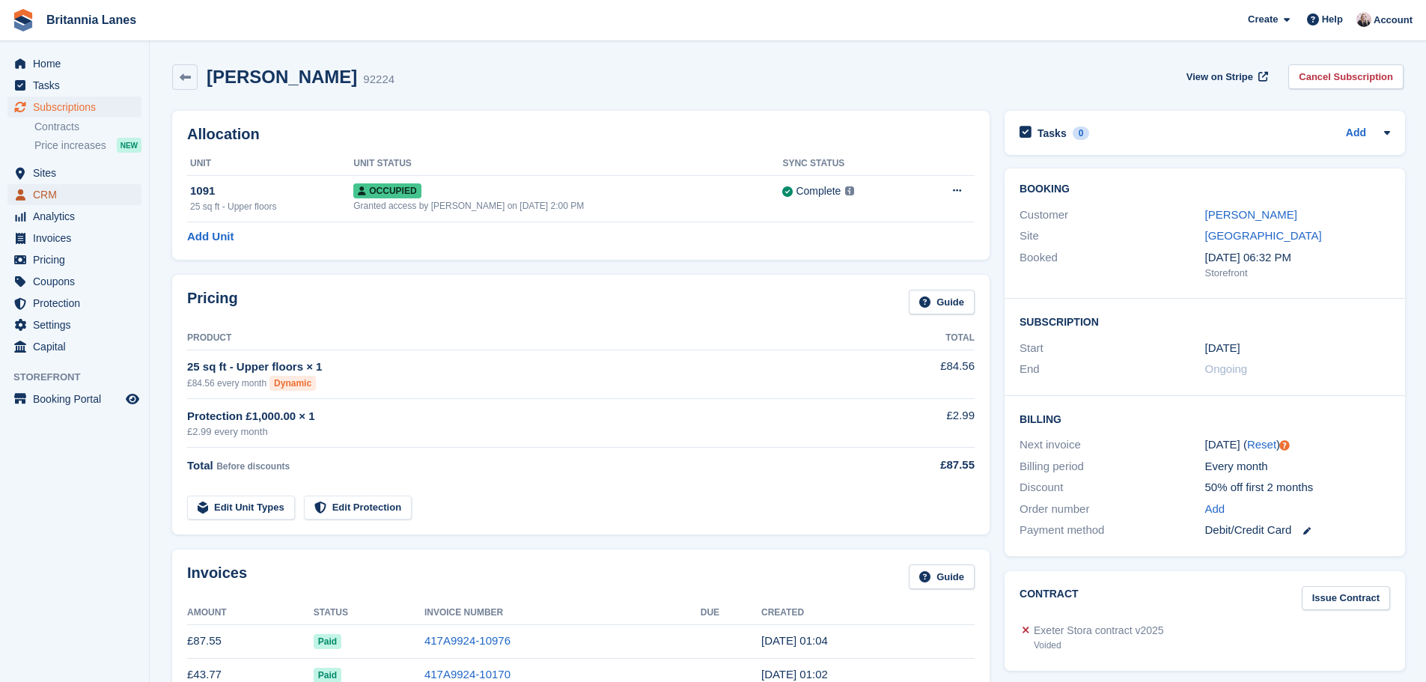
click at [52, 199] on span "CRM" at bounding box center [78, 194] width 90 height 21
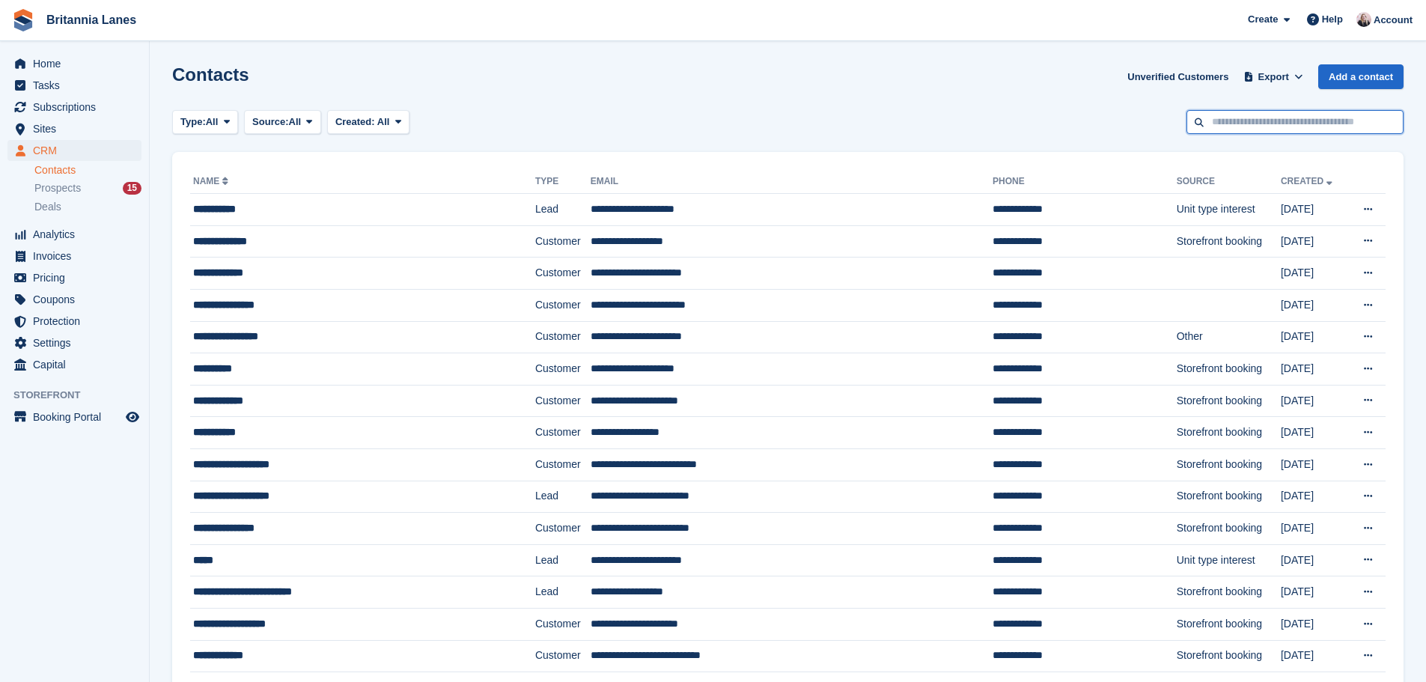
click at [1325, 126] on input "text" at bounding box center [1295, 122] width 217 height 25
type input "*****"
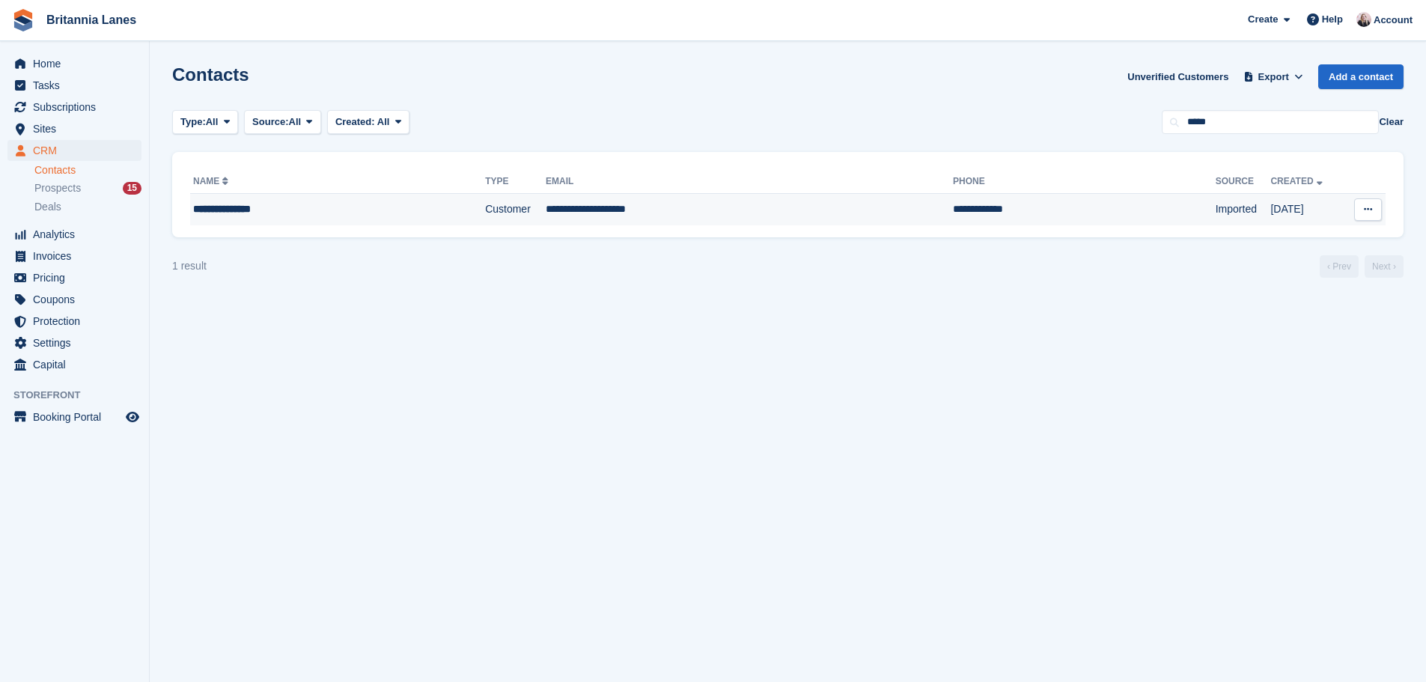
click at [691, 206] on td "**********" at bounding box center [749, 209] width 407 height 31
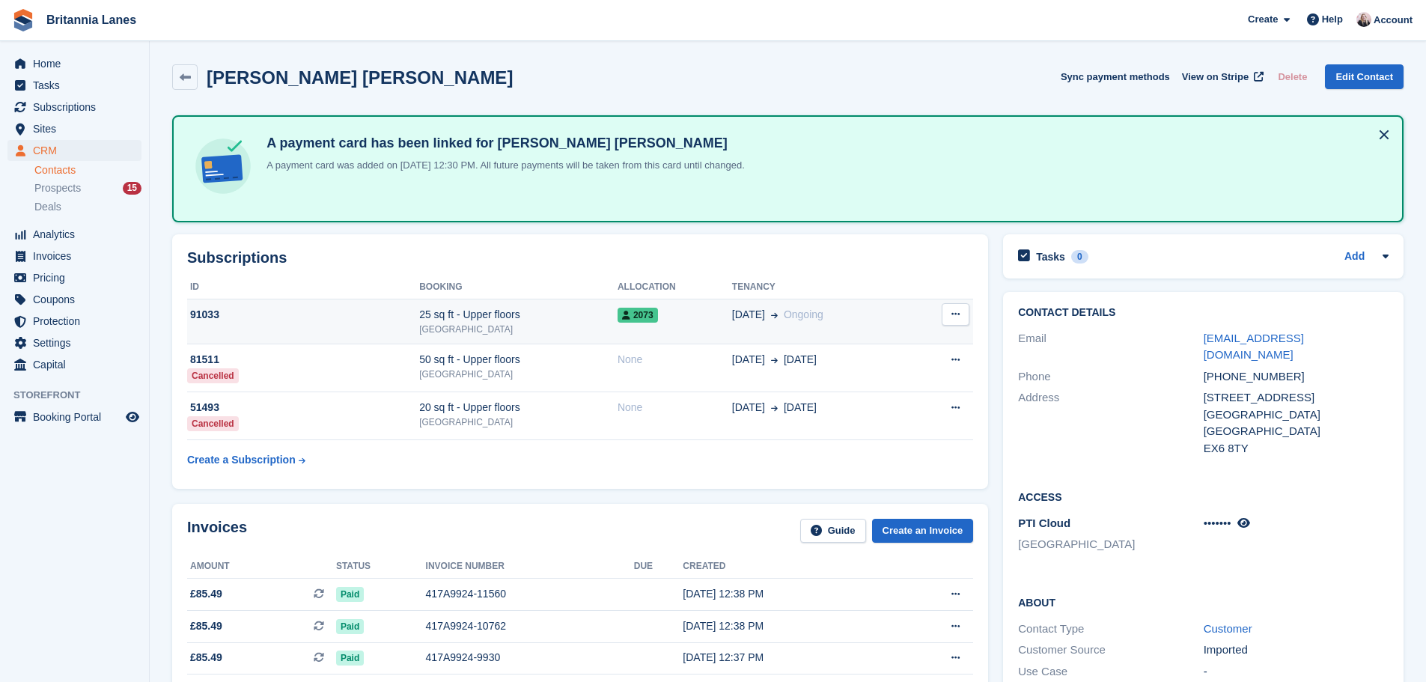
click at [563, 320] on div "25 sq ft - Upper floors" at bounding box center [518, 315] width 198 height 16
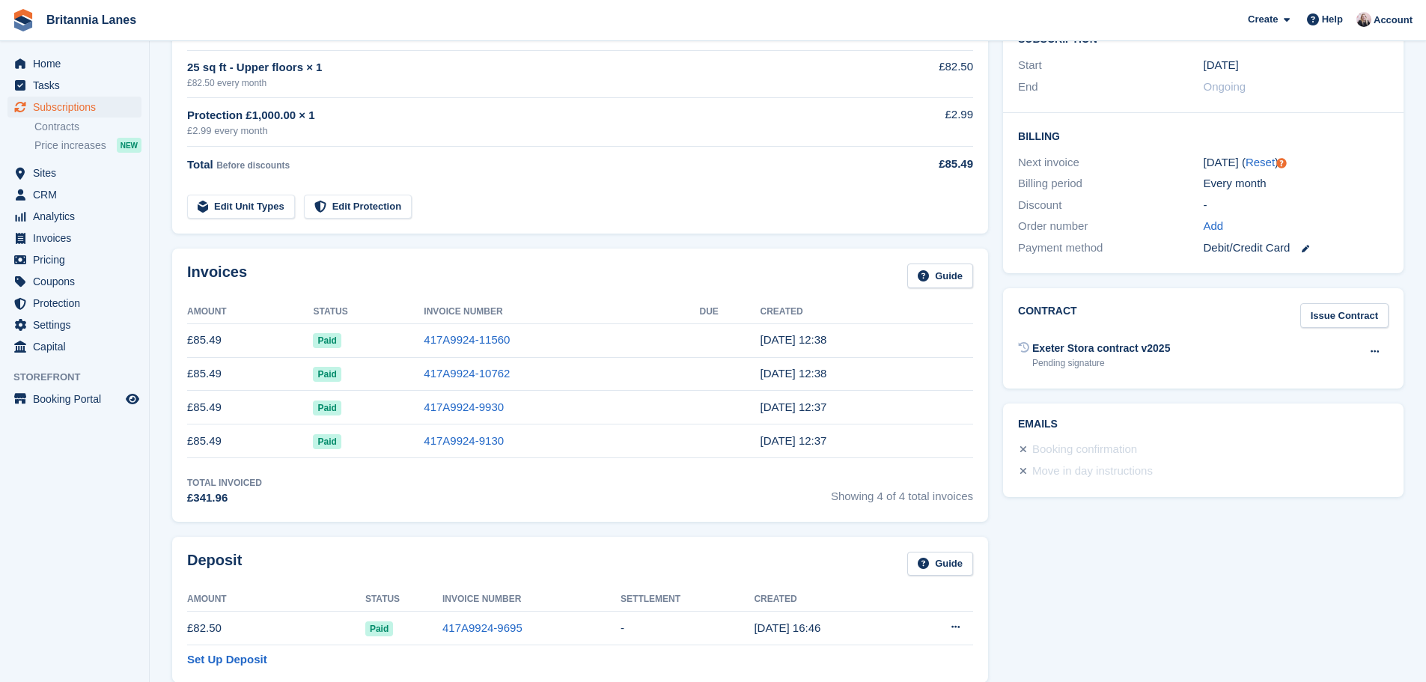
scroll to position [225, 0]
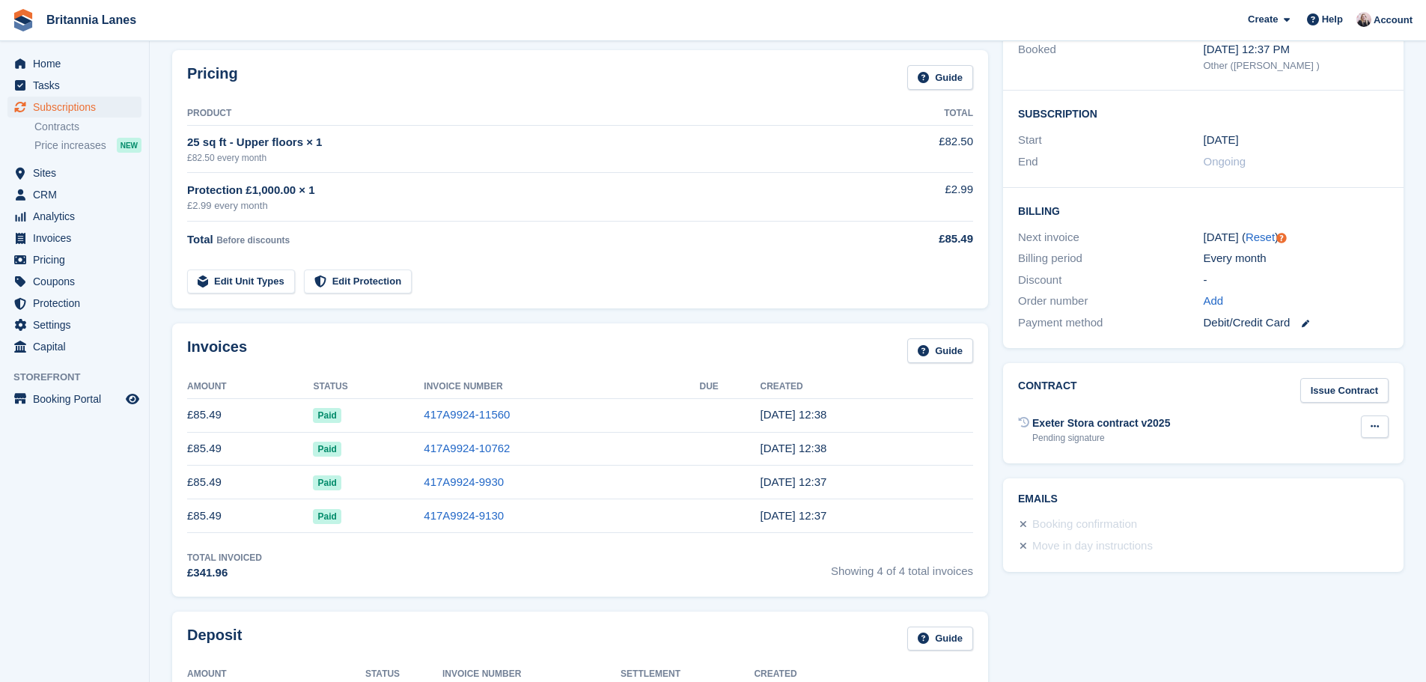
click at [1367, 416] on button at bounding box center [1375, 427] width 28 height 22
drag, startPoint x: 1315, startPoint y: 455, endPoint x: 1304, endPoint y: 455, distance: 10.5
click at [1315, 466] on p "Send contract" at bounding box center [1317, 475] width 130 height 19
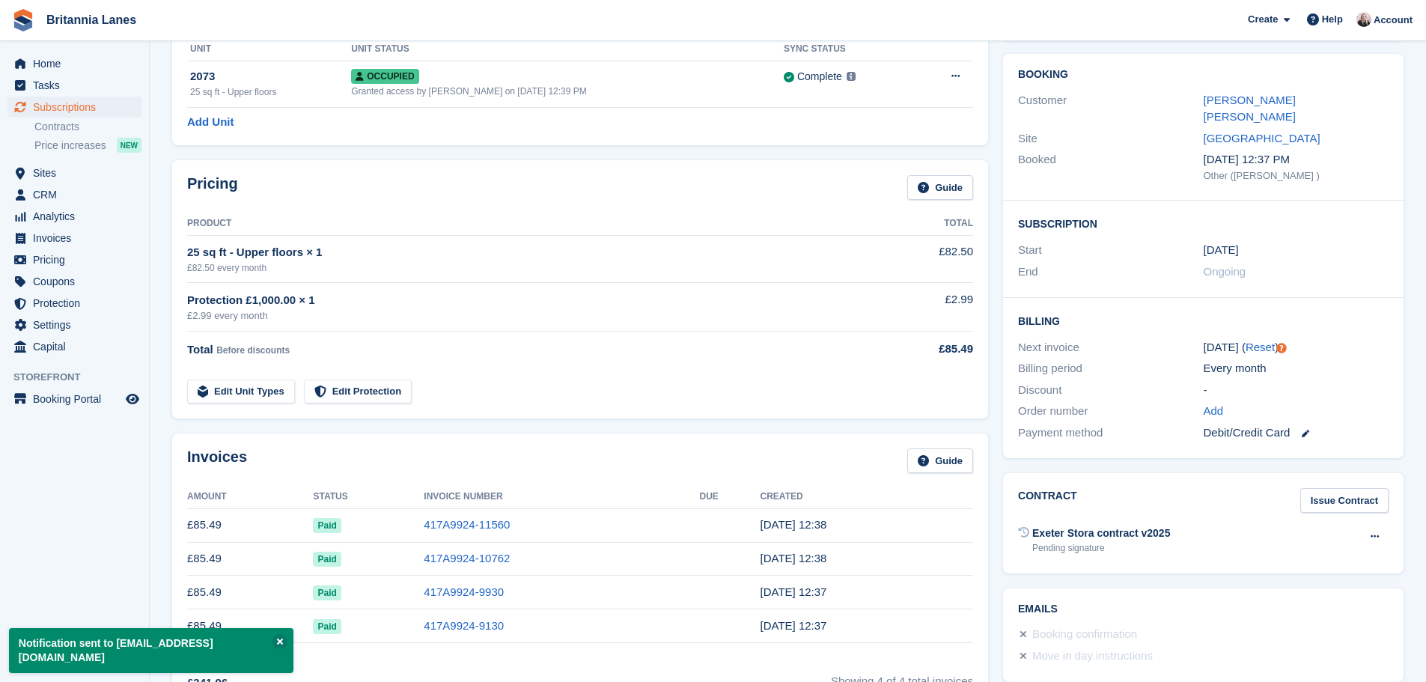
scroll to position [0, 0]
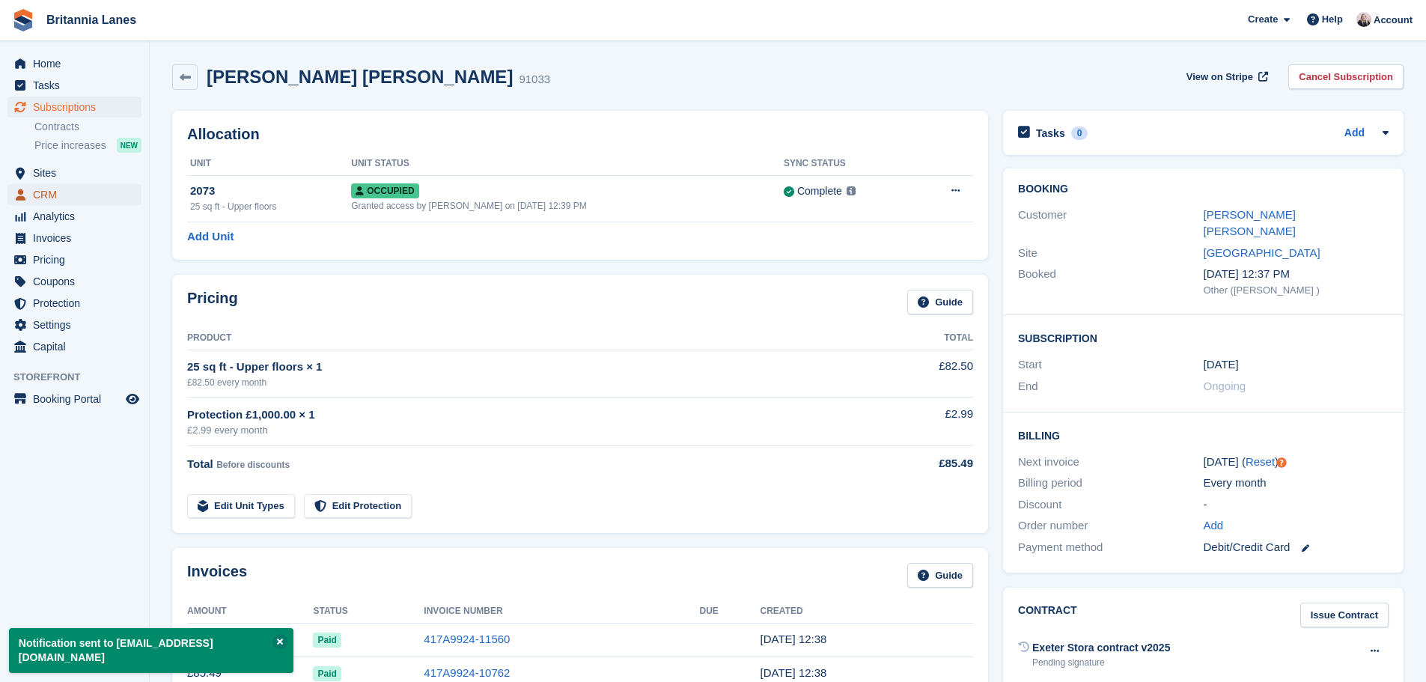
click at [61, 190] on span "CRM" at bounding box center [78, 194] width 90 height 21
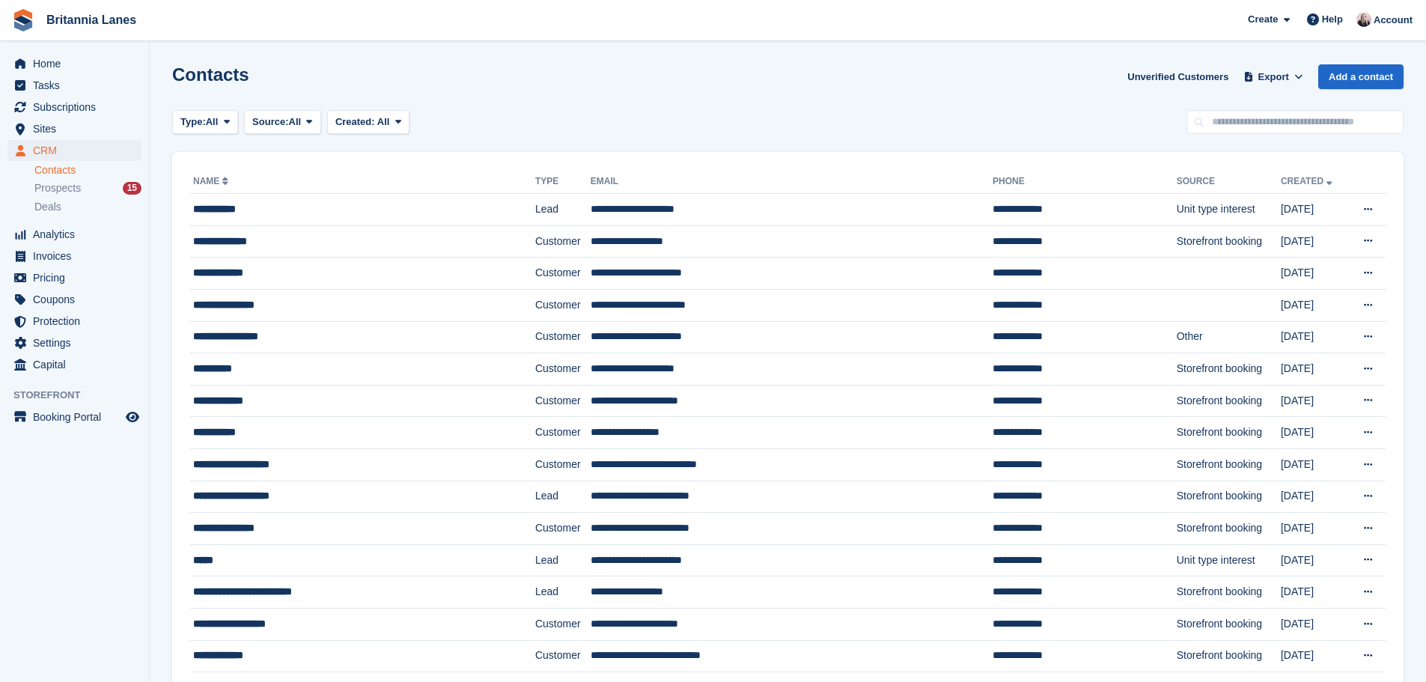
click at [1313, 121] on input "text" at bounding box center [1295, 122] width 217 height 25
type input "*****"
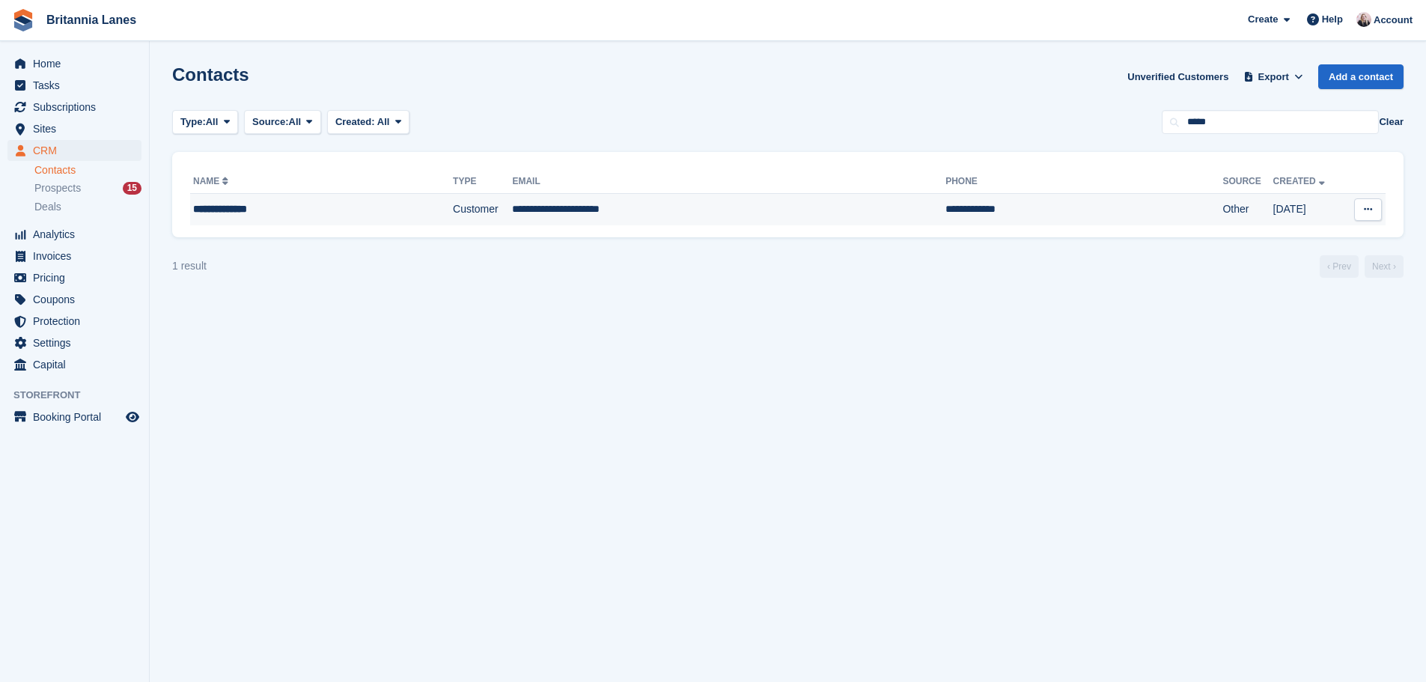
click at [705, 206] on td "**********" at bounding box center [729, 209] width 434 height 31
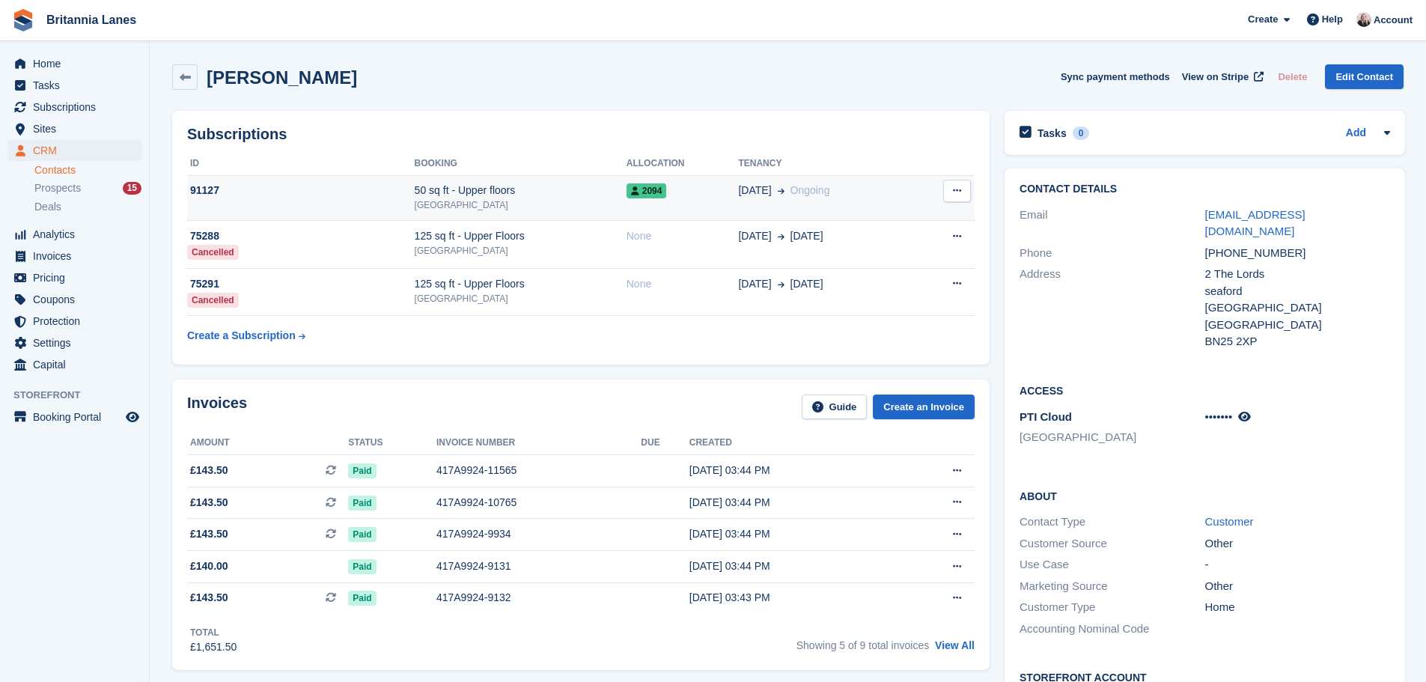
click at [580, 205] on div "[GEOGRAPHIC_DATA]" at bounding box center [521, 204] width 212 height 13
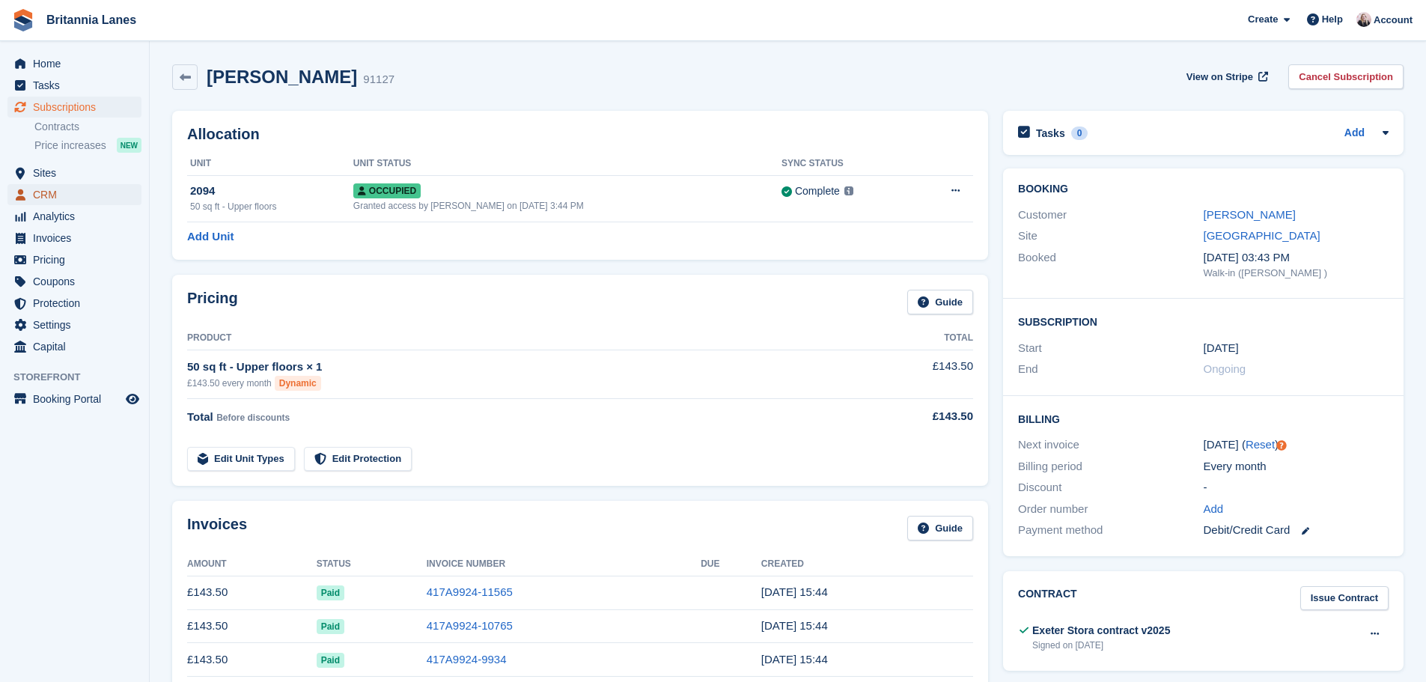
click at [82, 195] on span "CRM" at bounding box center [78, 194] width 90 height 21
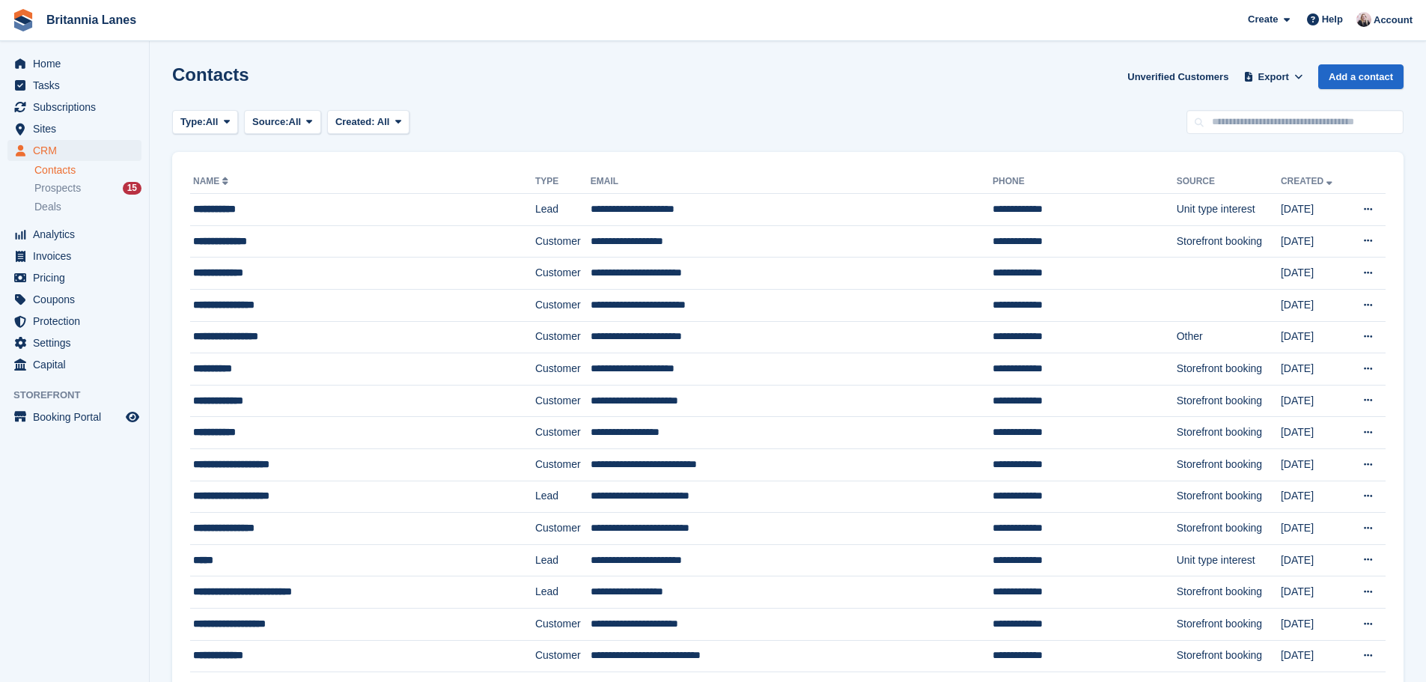
click at [1259, 133] on input "text" at bounding box center [1295, 122] width 217 height 25
type input "*****"
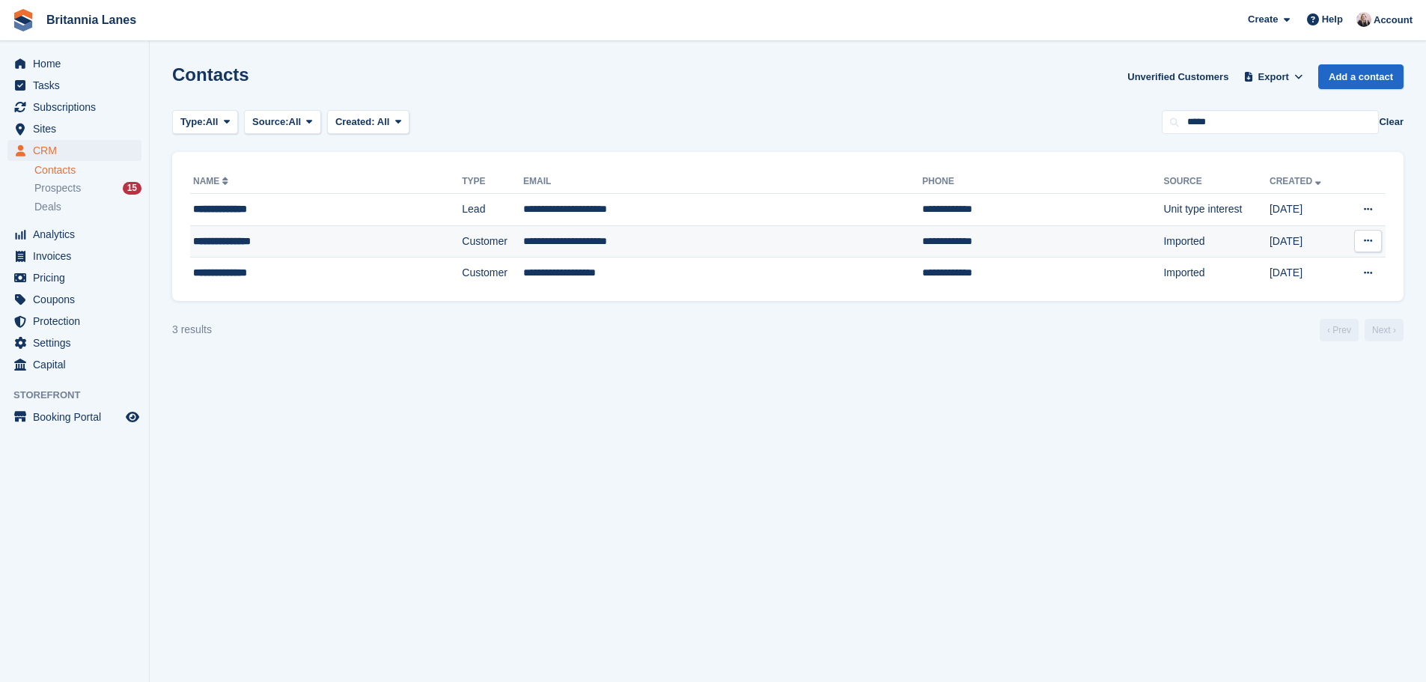
click at [297, 240] on div "**********" at bounding box center [292, 242] width 199 height 16
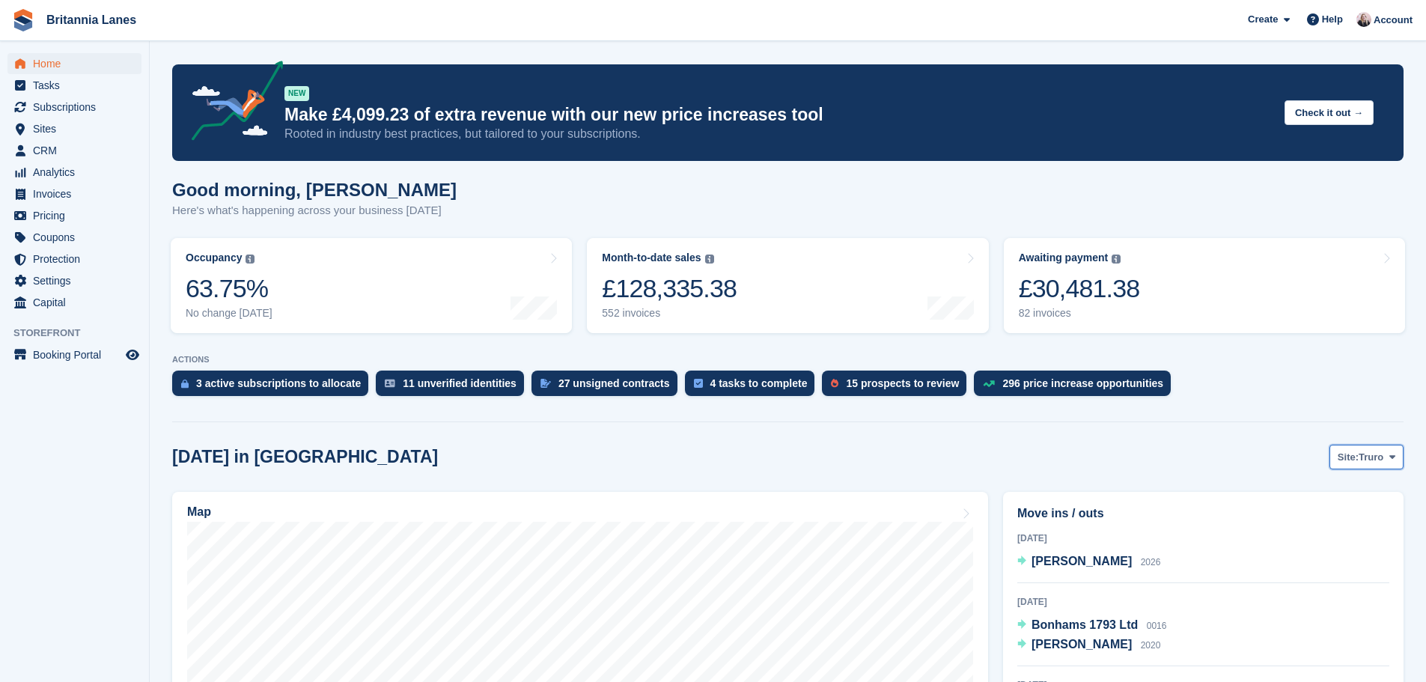
click at [1368, 454] on span "Truro" at bounding box center [1371, 457] width 25 height 15
click at [67, 140] on span "CRM" at bounding box center [78, 150] width 90 height 21
click at [68, 127] on span "Sites" at bounding box center [78, 128] width 90 height 21
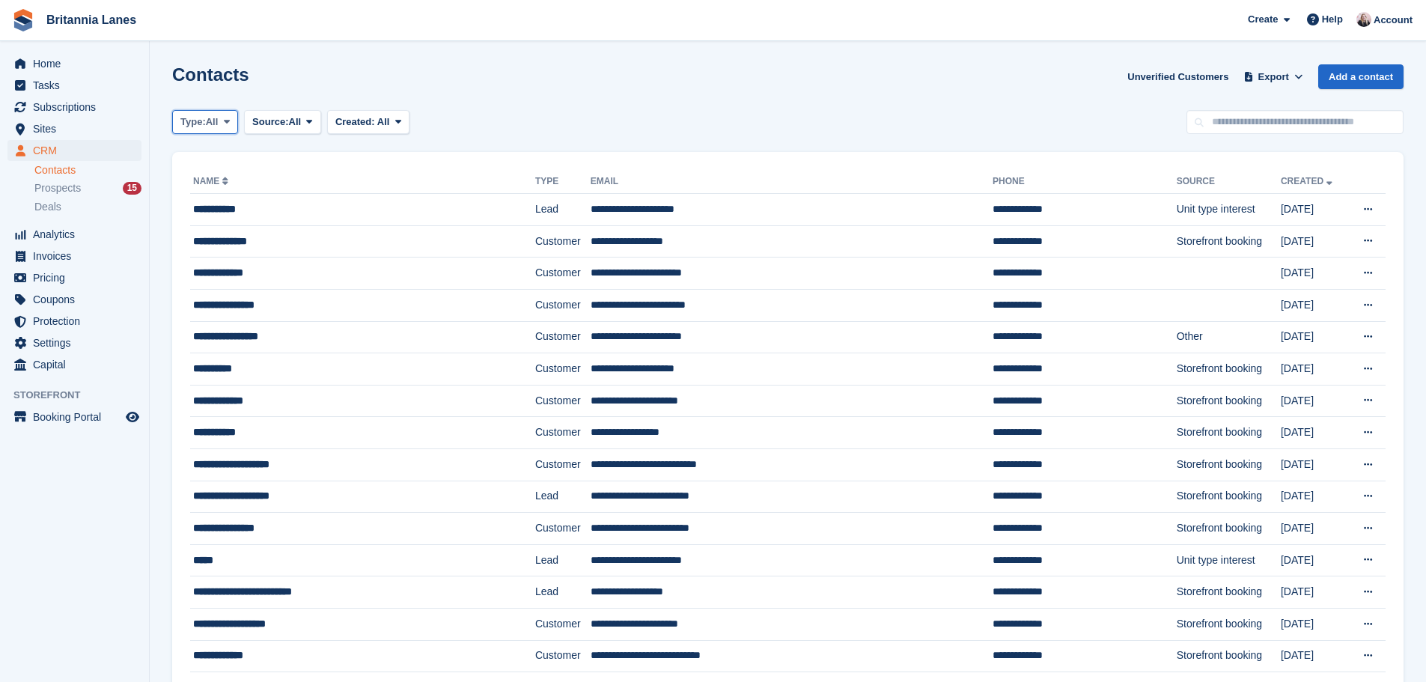
click at [198, 122] on span "Type:" at bounding box center [192, 122] width 25 height 15
click at [58, 121] on span "Sites" at bounding box center [78, 128] width 90 height 21
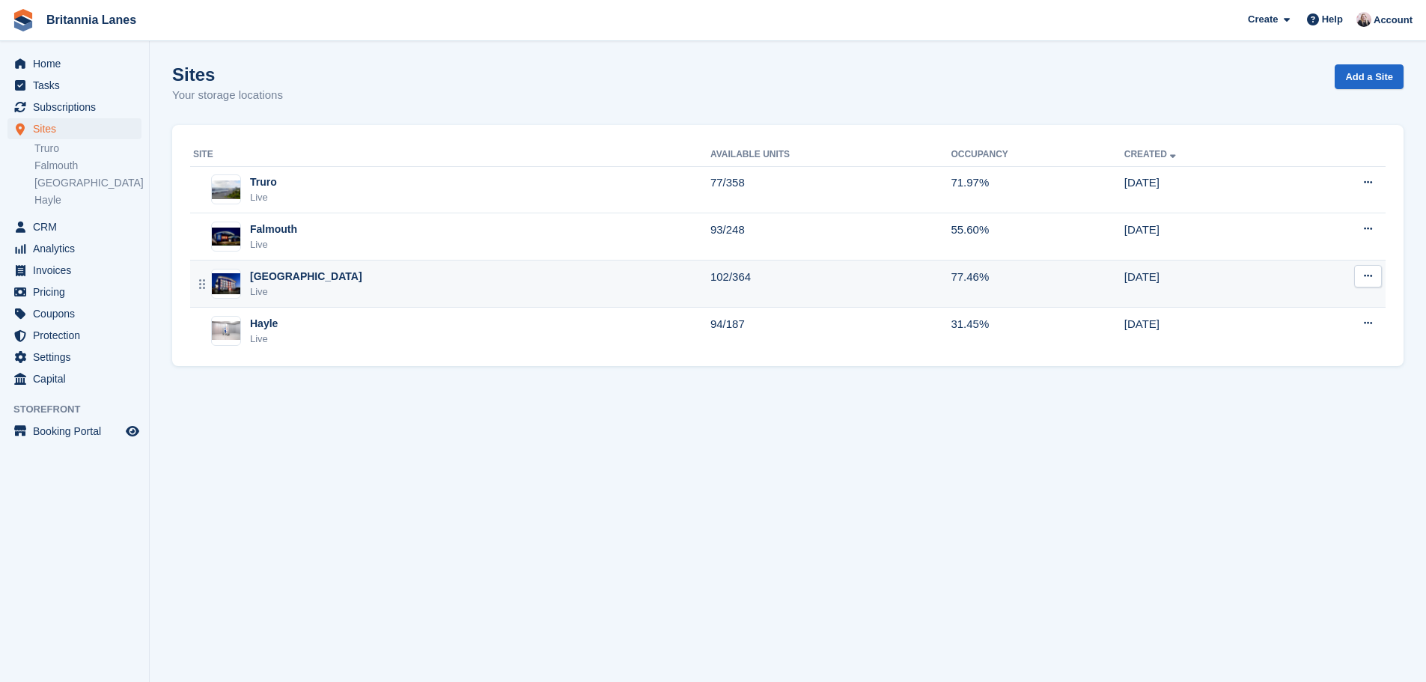
click at [285, 277] on div "Exeter Live" at bounding box center [451, 284] width 517 height 31
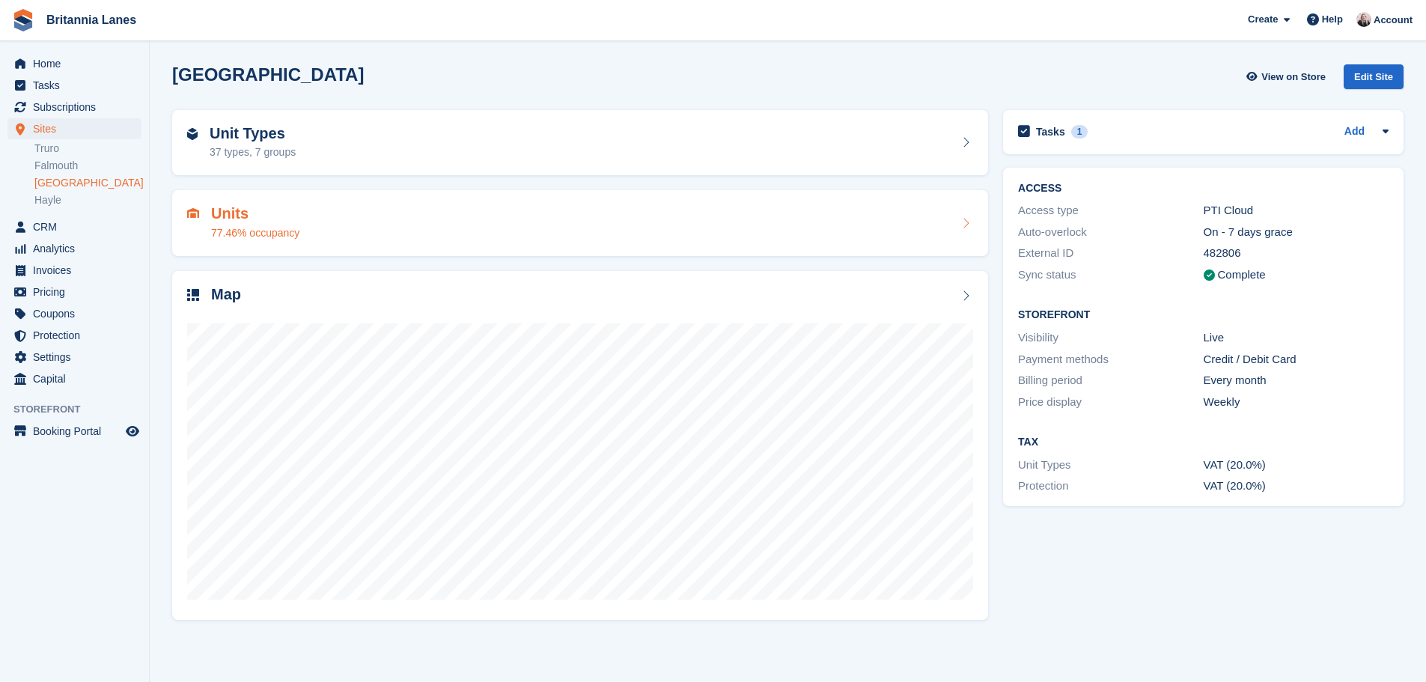
click at [264, 240] on div "77.46% occupancy" at bounding box center [255, 233] width 88 height 16
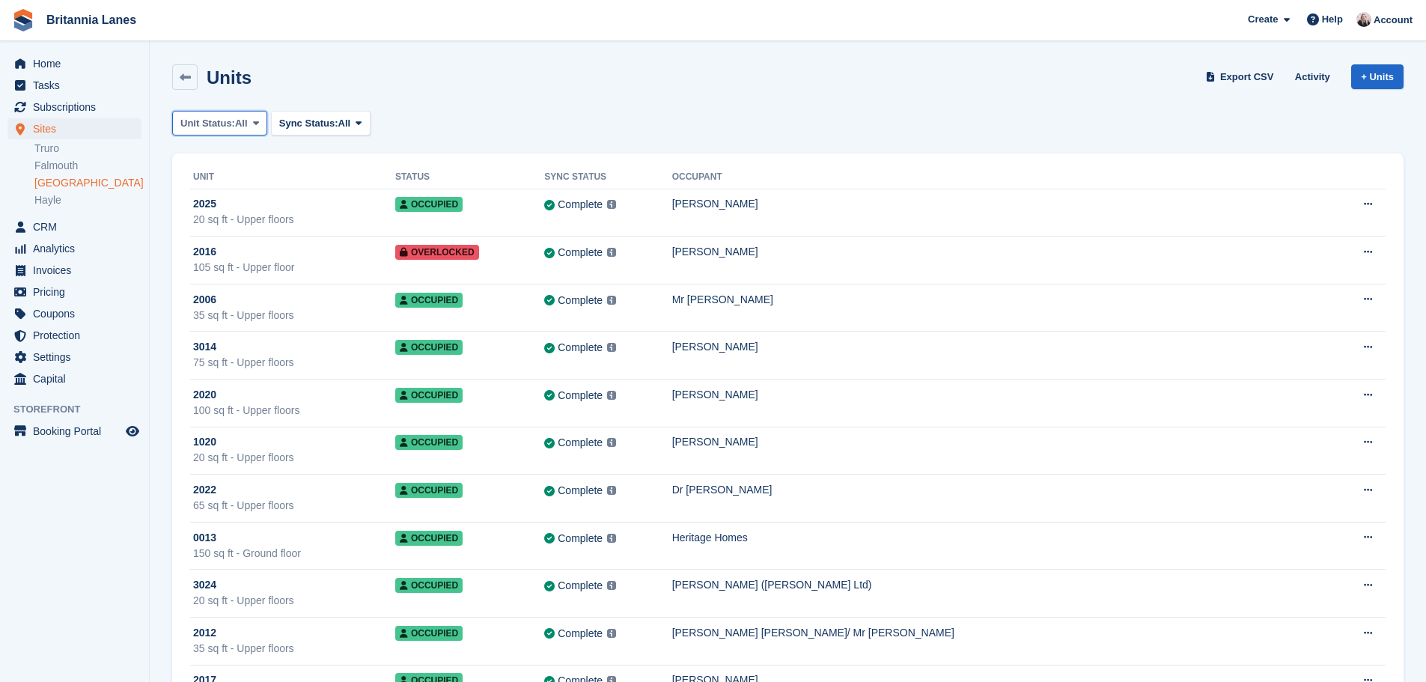
click at [243, 122] on span "All" at bounding box center [241, 123] width 13 height 15
click at [308, 129] on span "Sync Status:" at bounding box center [308, 123] width 59 height 15
click at [487, 127] on div "Unit Status: All All Available Reserved Occupied Overlocked Repossessed Unavail…" at bounding box center [788, 123] width 1232 height 25
click at [180, 76] on icon at bounding box center [185, 77] width 11 height 11
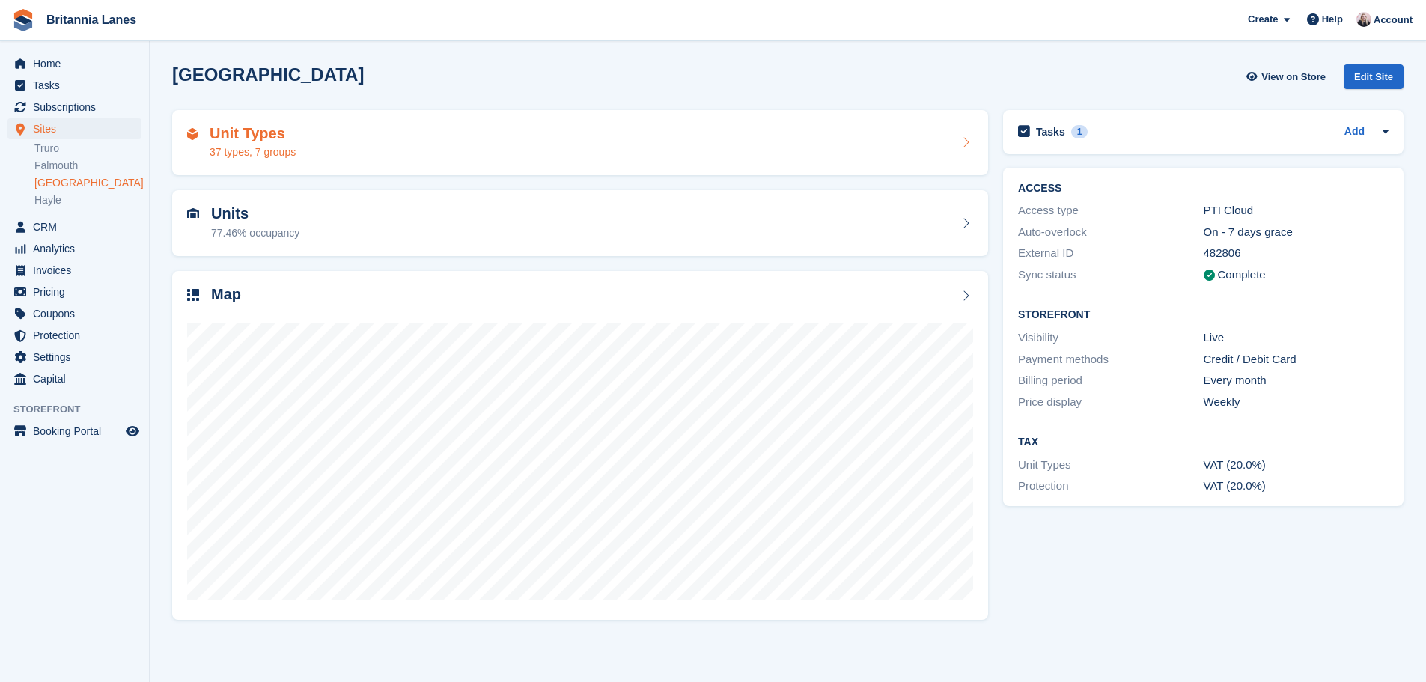
click at [364, 165] on div "Unit Types 37 types, 7 groups" at bounding box center [580, 143] width 816 height 66
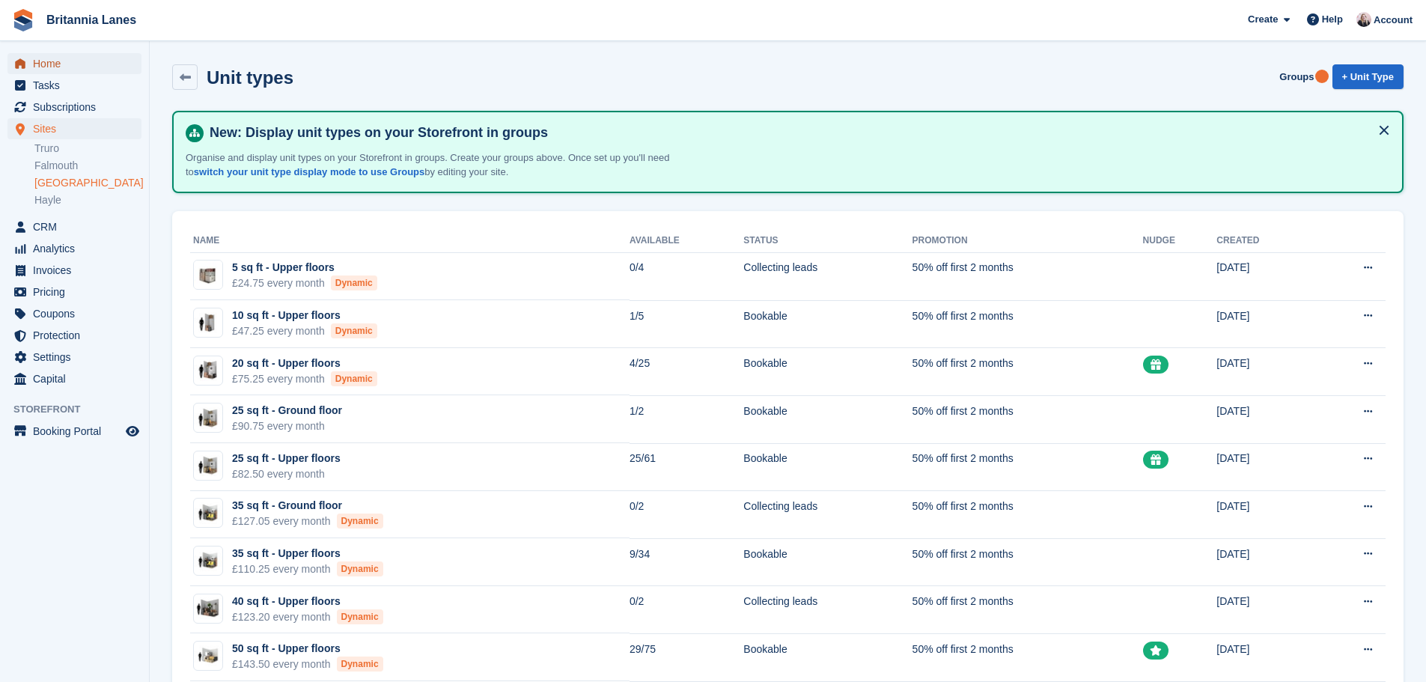
click at [66, 68] on span "Home" at bounding box center [78, 63] width 90 height 21
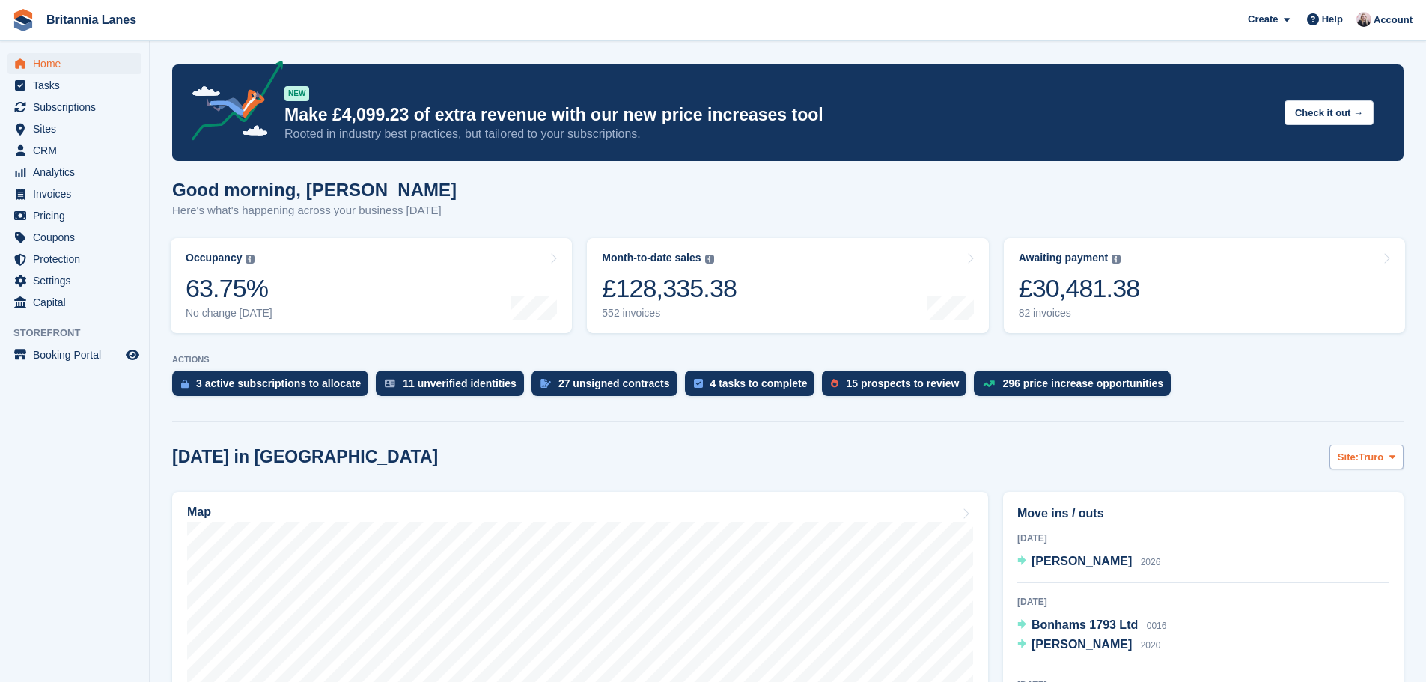
click at [1361, 462] on span "Truro" at bounding box center [1371, 457] width 25 height 15
click at [1306, 553] on link "[GEOGRAPHIC_DATA]" at bounding box center [1329, 546] width 135 height 27
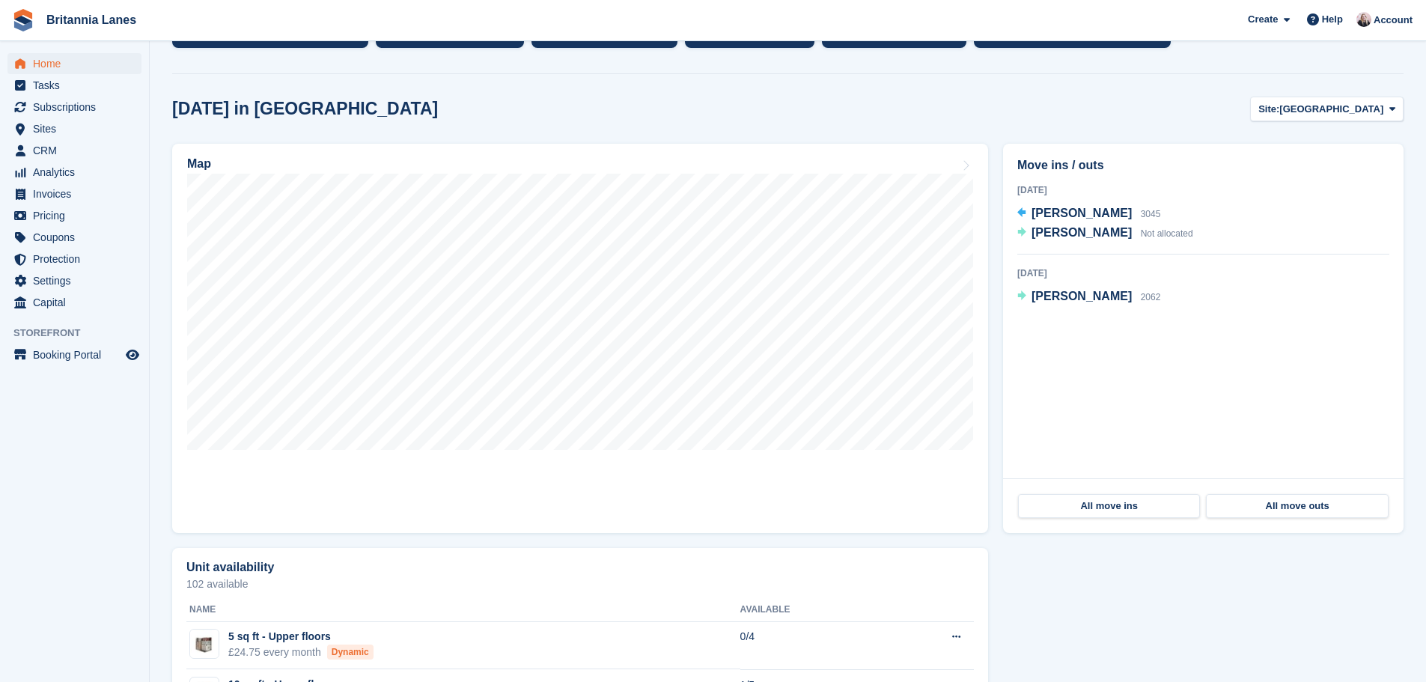
scroll to position [374, 0]
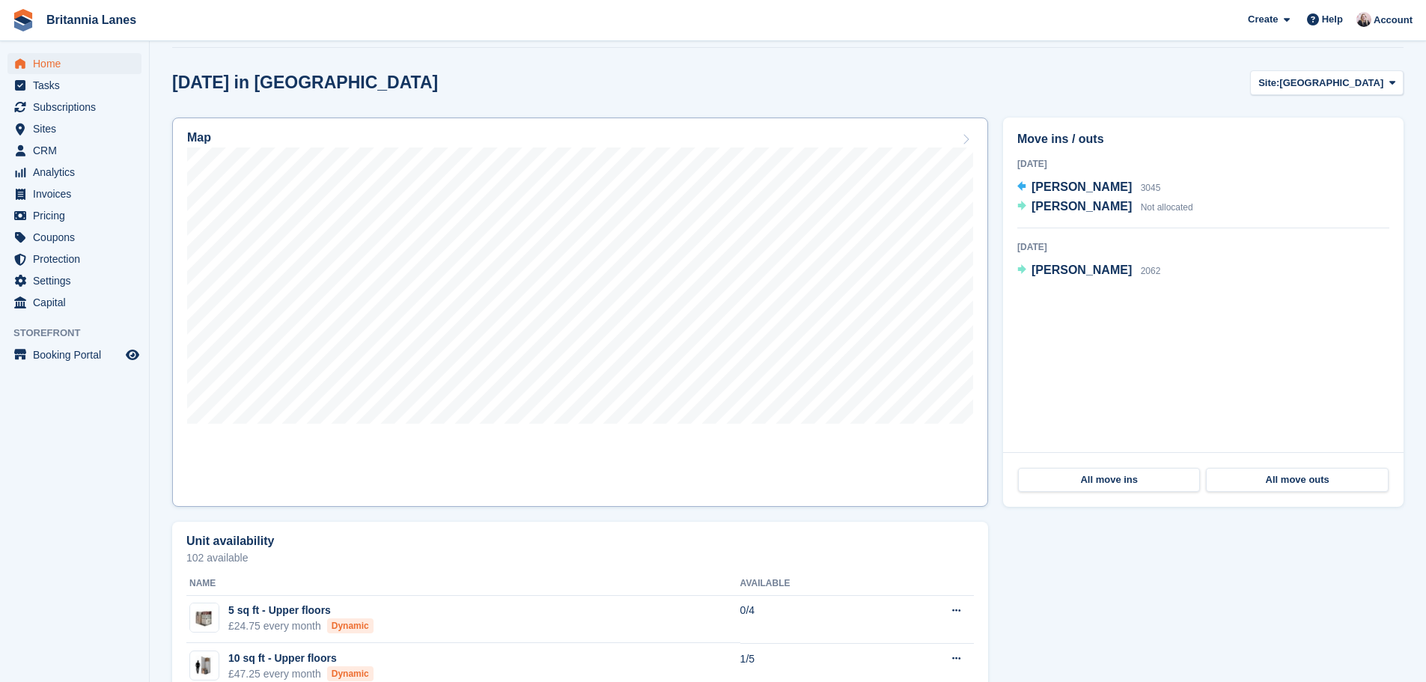
click at [685, 143] on div "Map" at bounding box center [580, 139] width 786 height 16
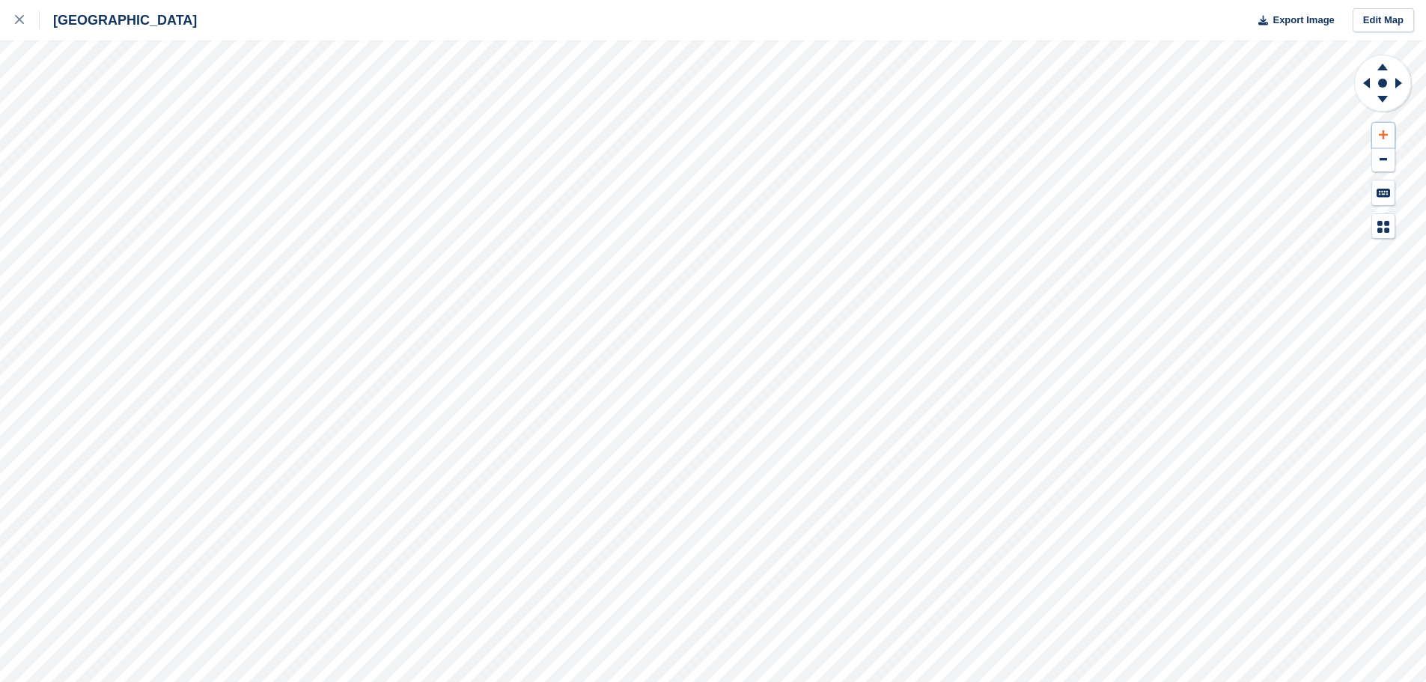
click at [1387, 139] on icon at bounding box center [1383, 135] width 9 height 10
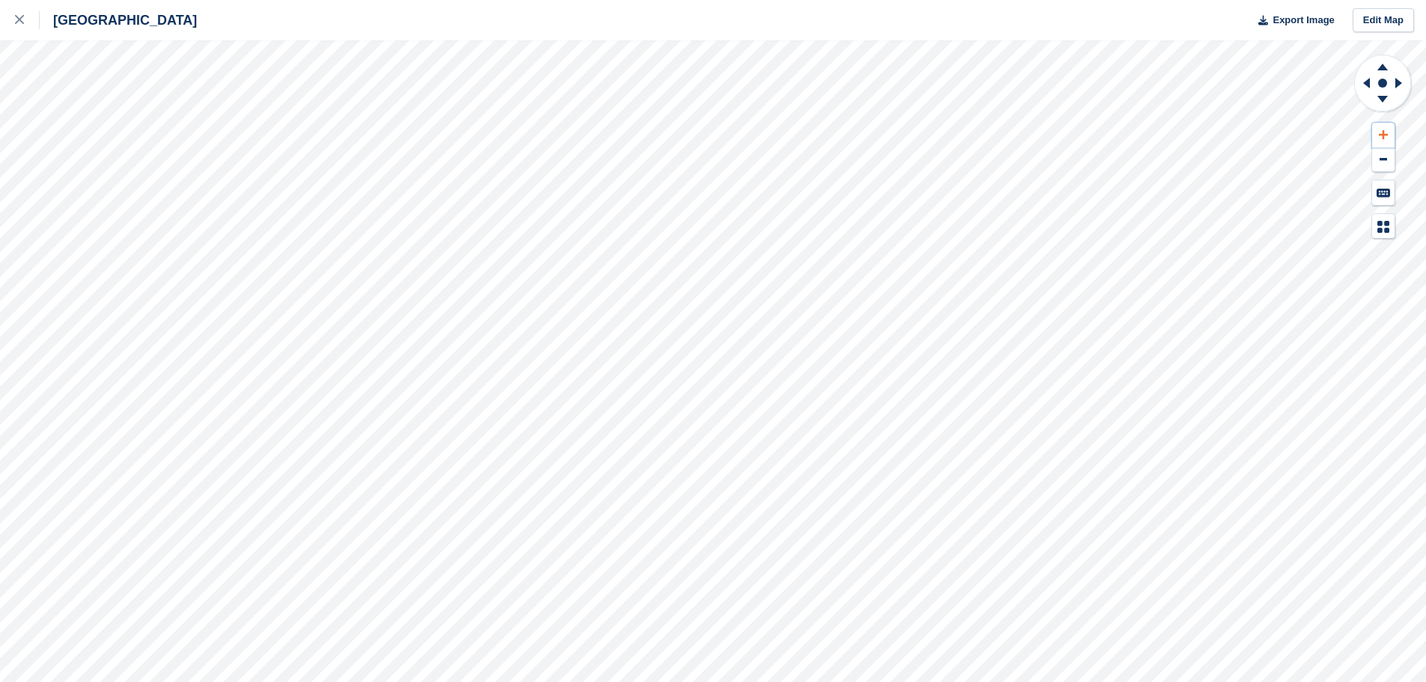
click at [1387, 139] on icon at bounding box center [1383, 135] width 9 height 10
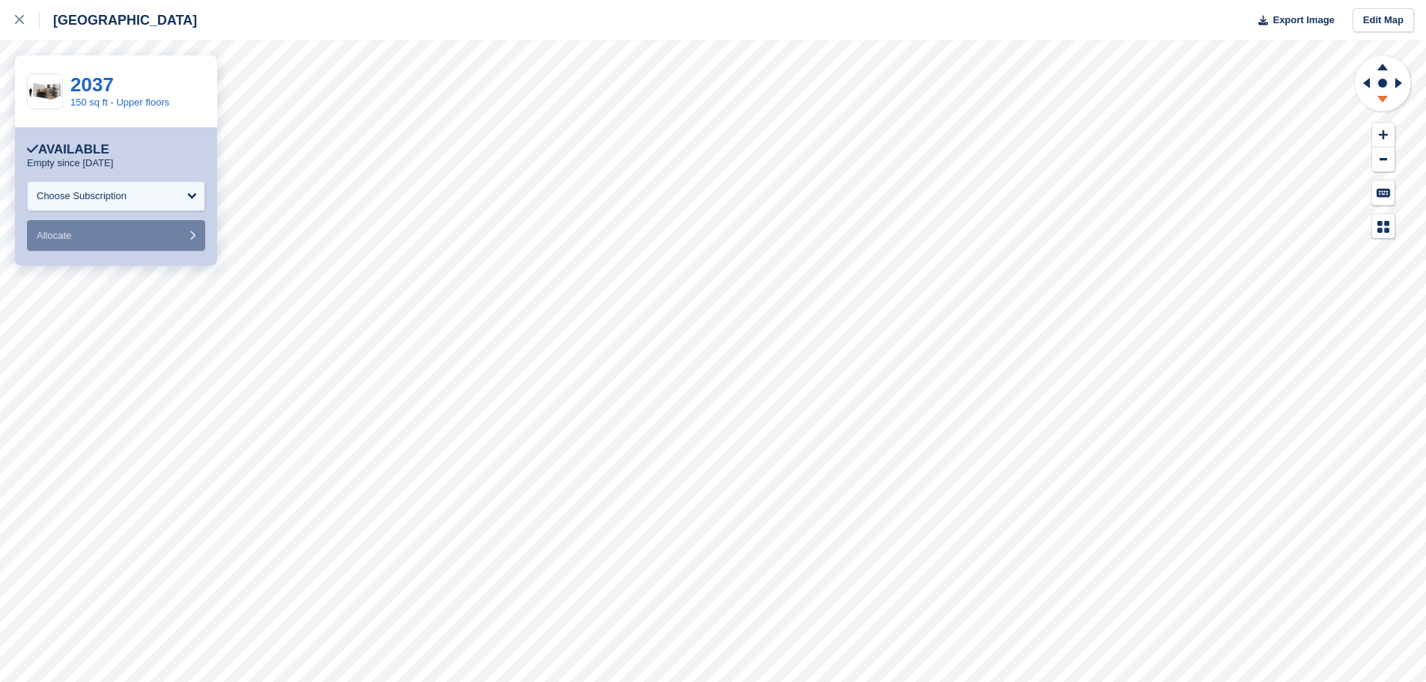
click at [1385, 102] on icon at bounding box center [1383, 101] width 39 height 19
click at [1377, 61] on icon at bounding box center [1383, 64] width 39 height 19
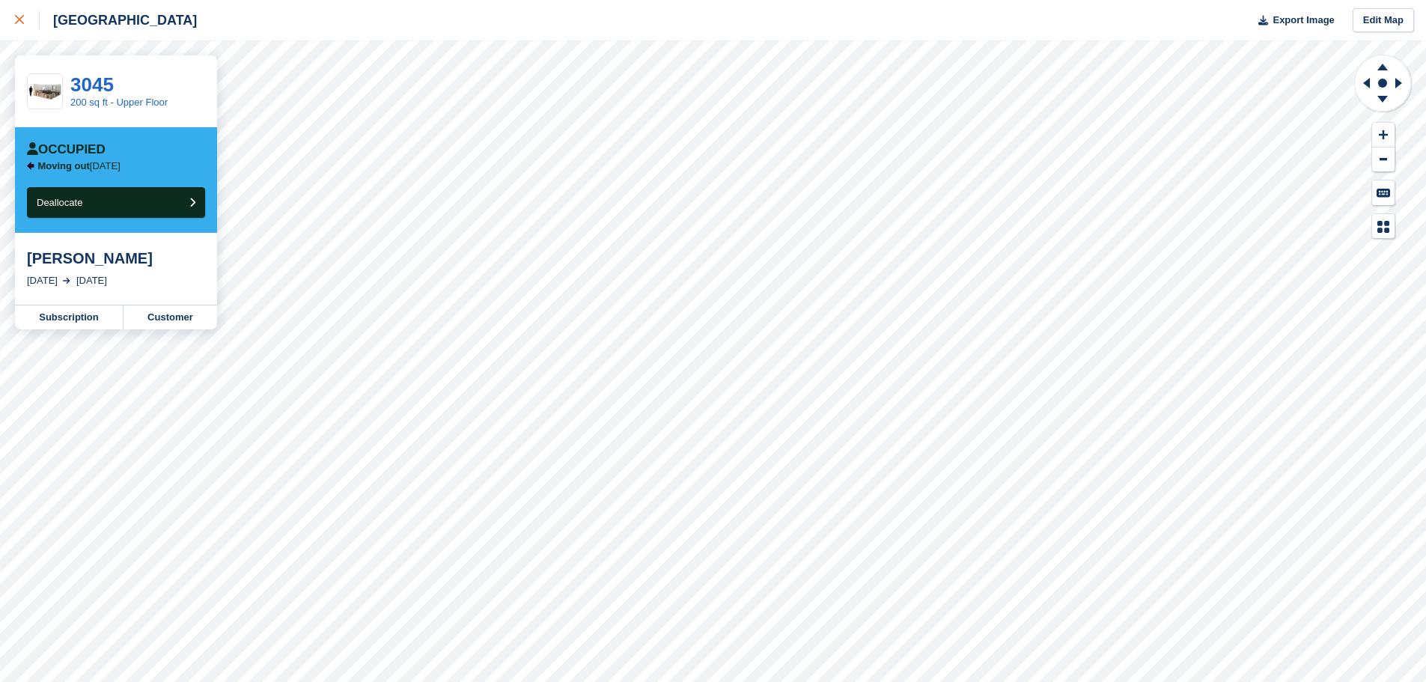
click at [12, 23] on link at bounding box center [20, 20] width 40 height 40
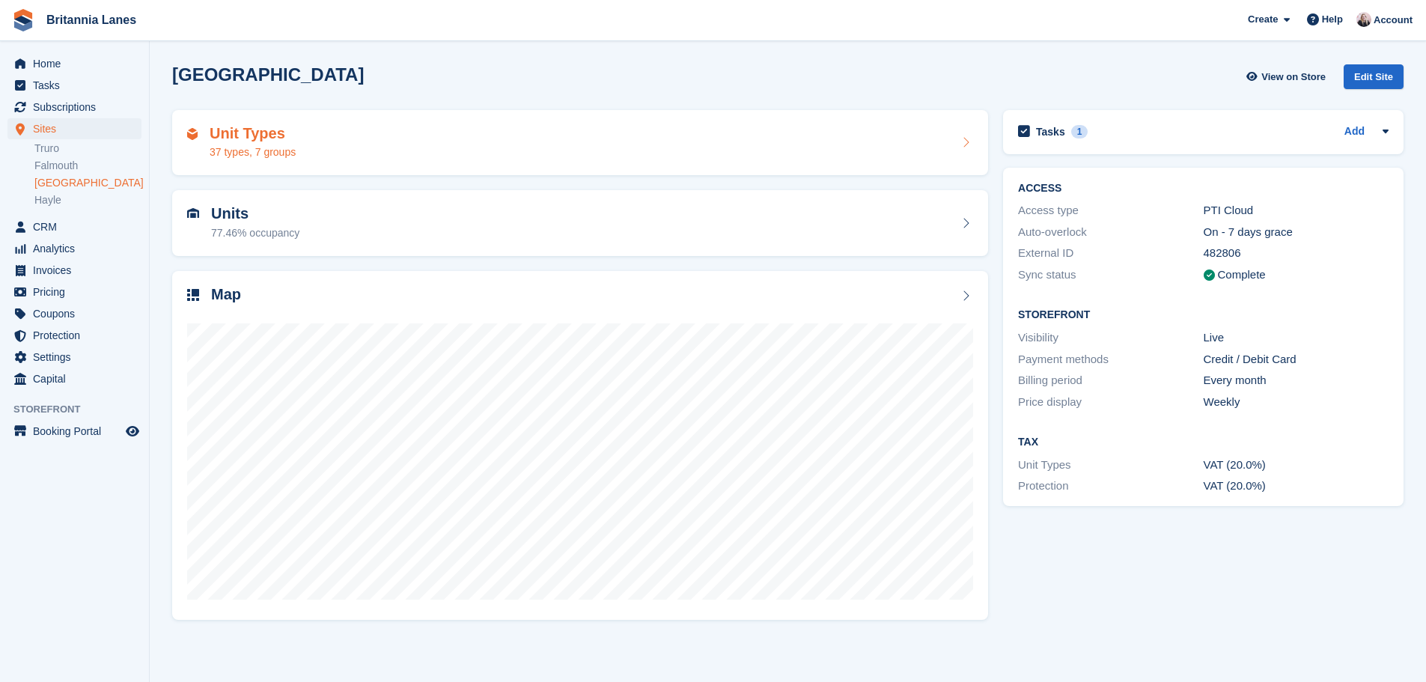
click at [250, 139] on h2 "Unit Types" at bounding box center [253, 133] width 86 height 17
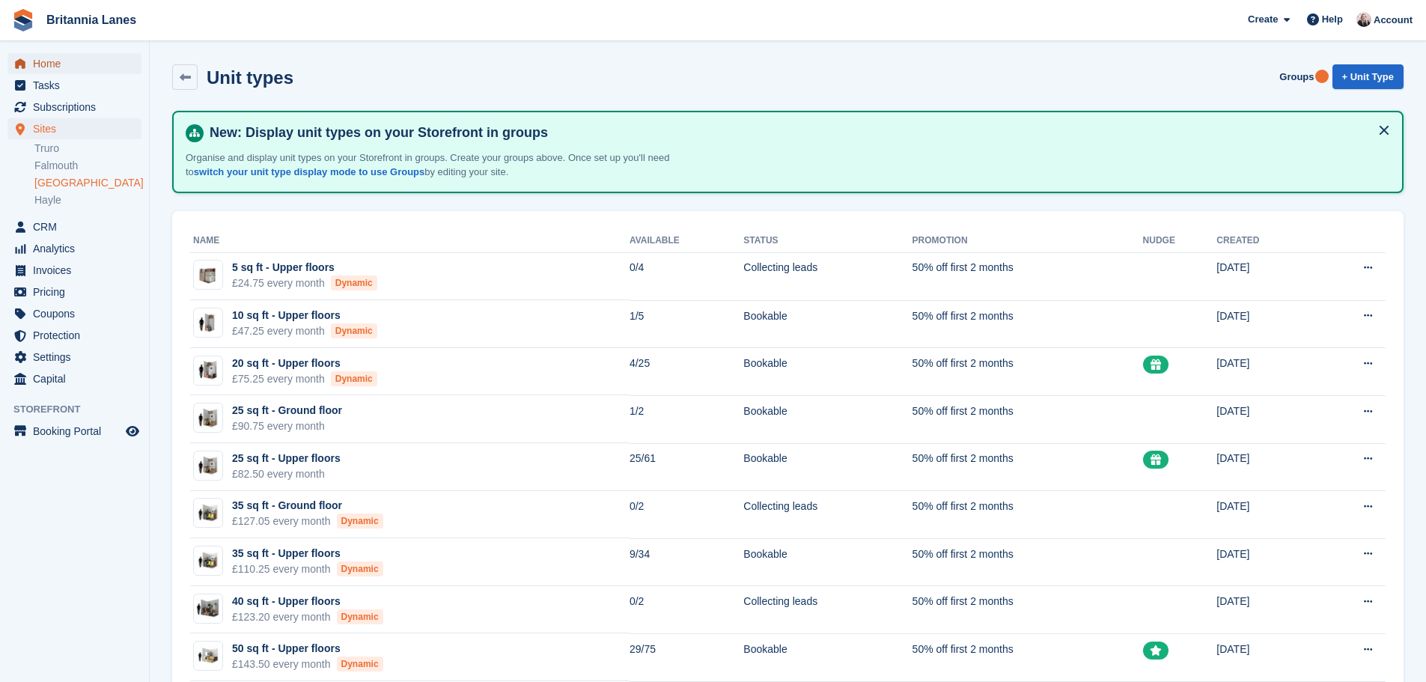
click at [51, 55] on span "Home" at bounding box center [78, 63] width 90 height 21
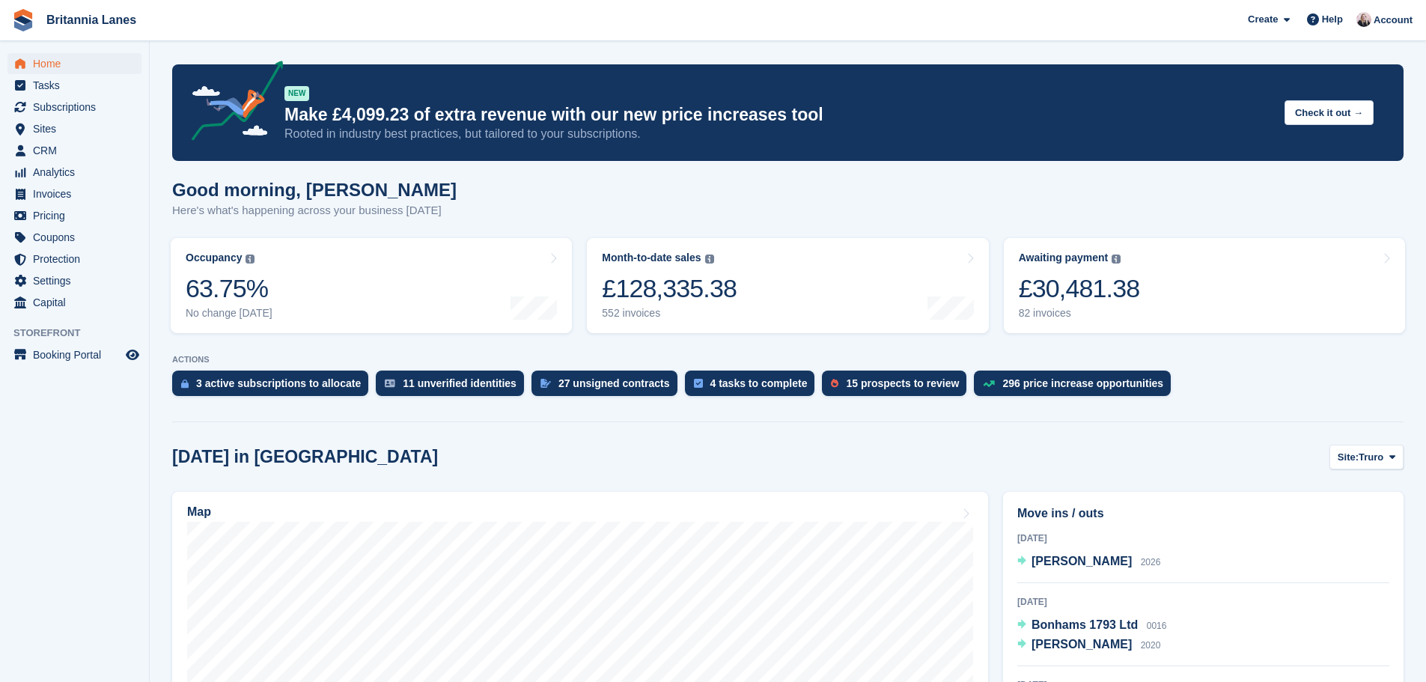
scroll to position [225, 0]
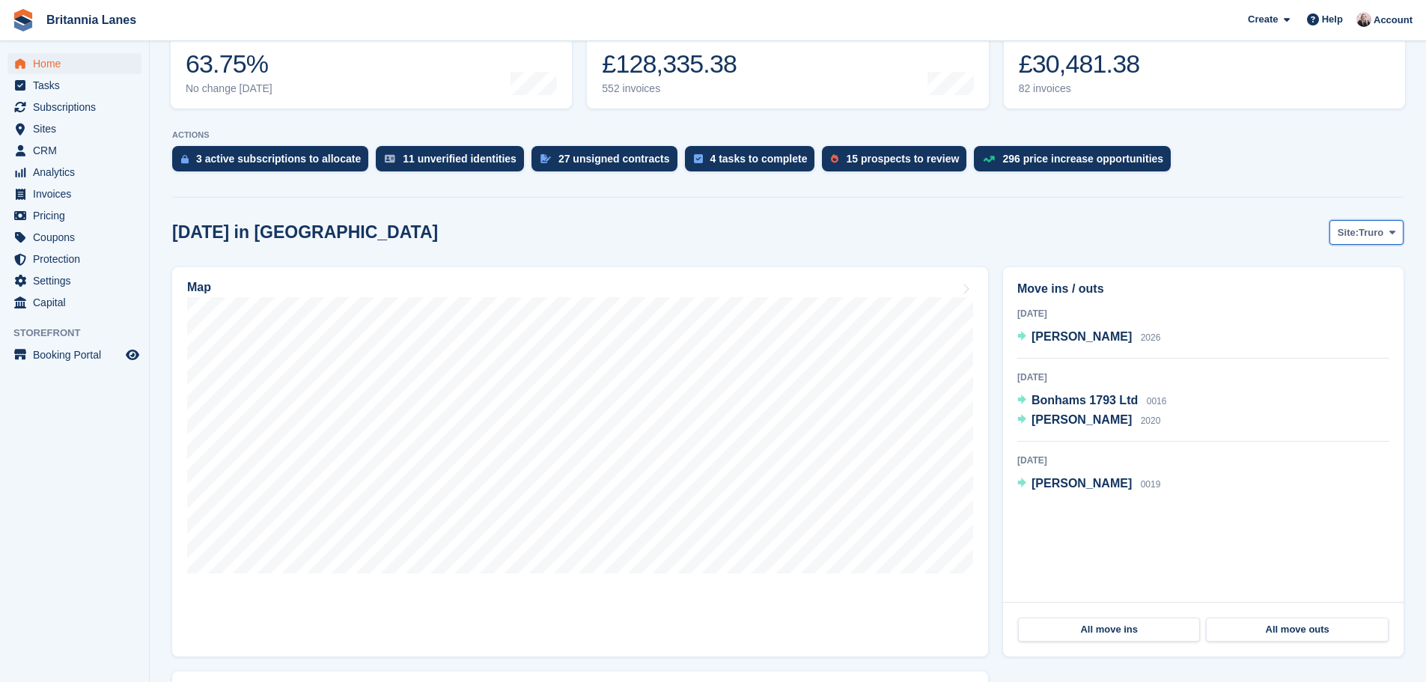
click at [1385, 238] on button "Site: Truro" at bounding box center [1367, 232] width 74 height 25
click at [1340, 348] on link "Hayle" at bounding box center [1329, 348] width 135 height 27
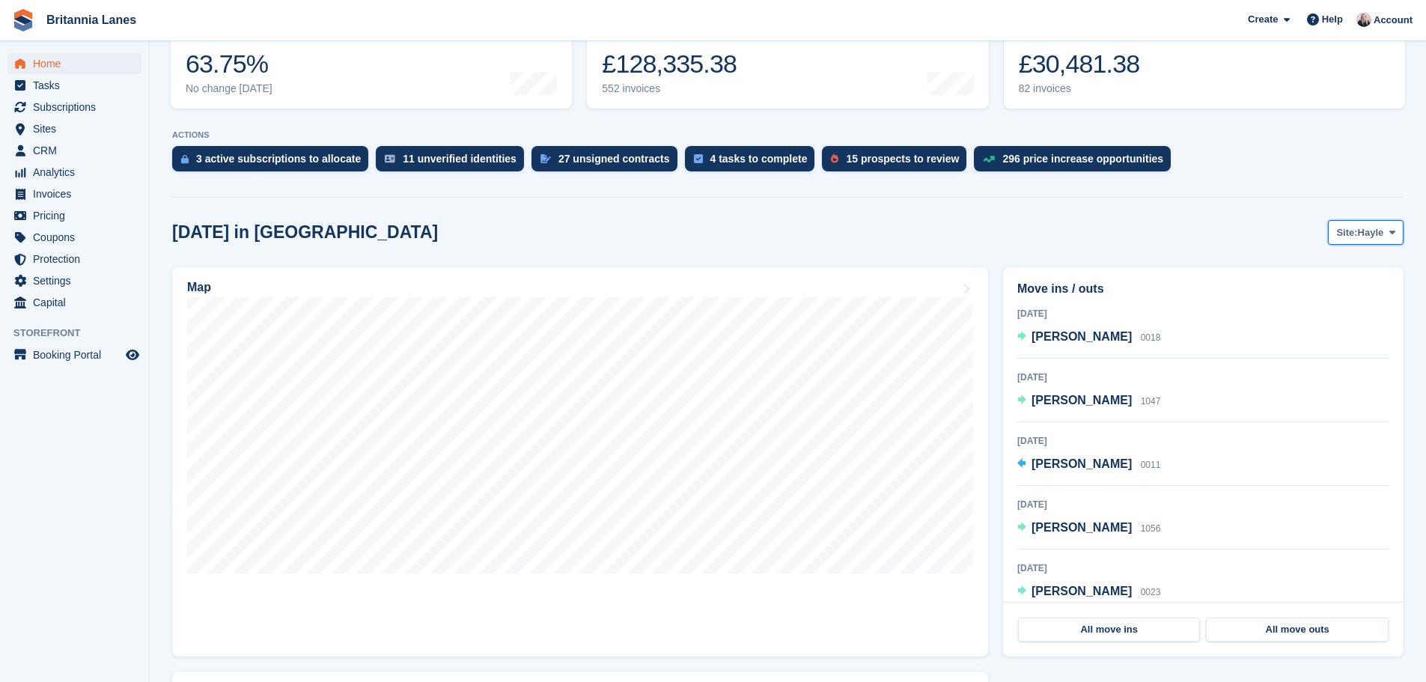
click at [1385, 229] on button "Site: Hayle" at bounding box center [1366, 232] width 76 height 25
click at [1322, 267] on link "Truro" at bounding box center [1329, 268] width 135 height 27
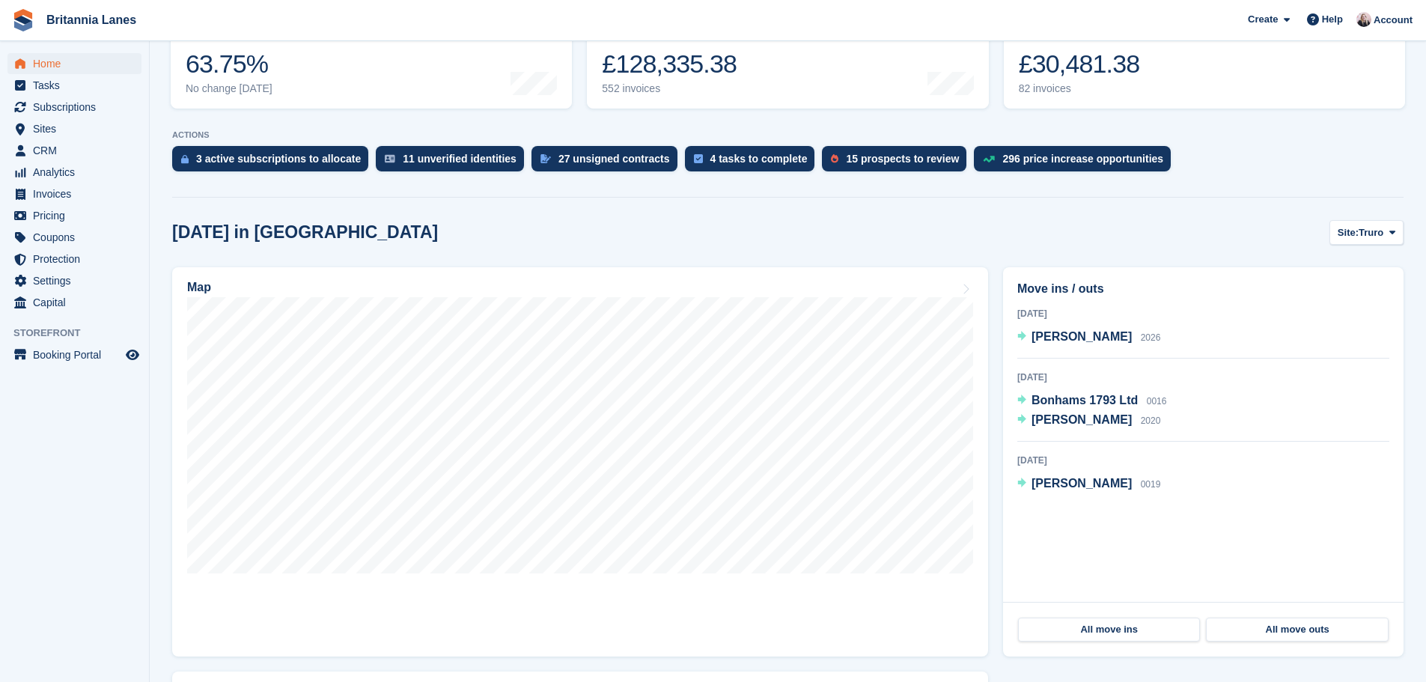
click at [1378, 228] on span "Truro" at bounding box center [1371, 232] width 25 height 15
click at [1330, 323] on link "[GEOGRAPHIC_DATA]" at bounding box center [1329, 321] width 135 height 27
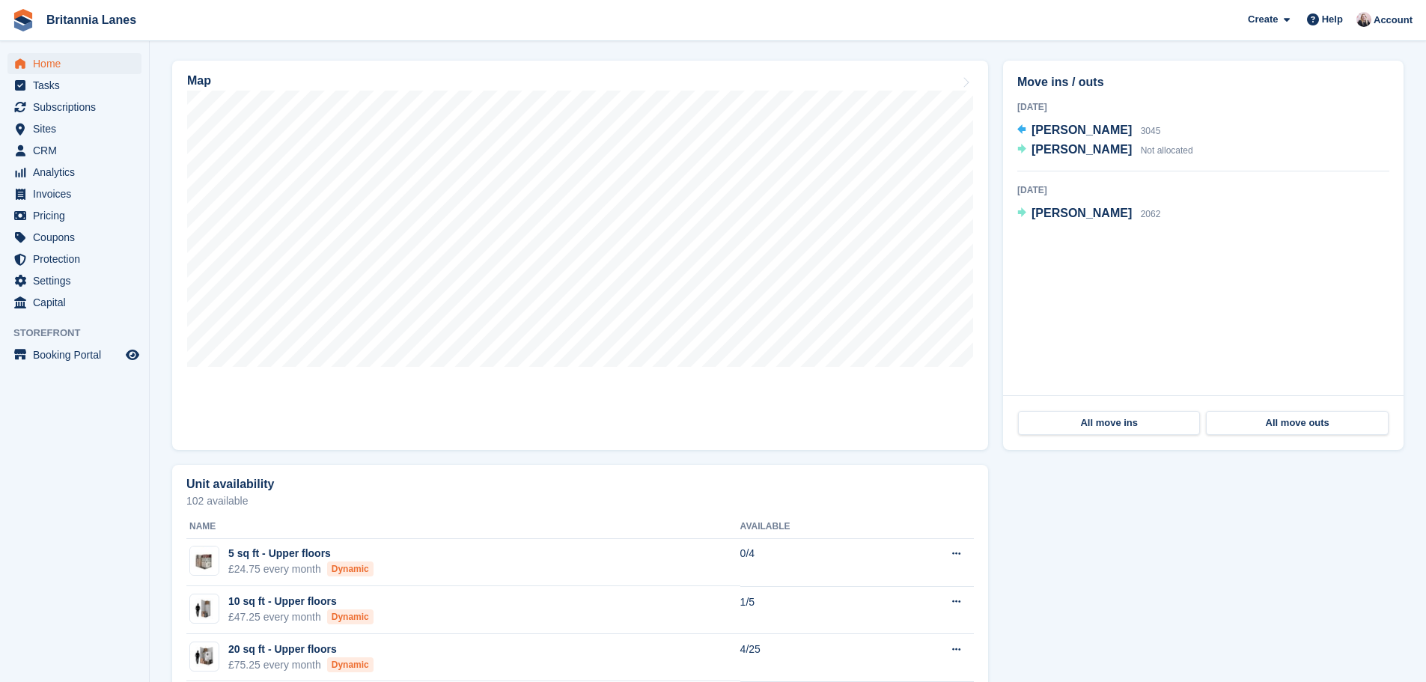
scroll to position [449, 0]
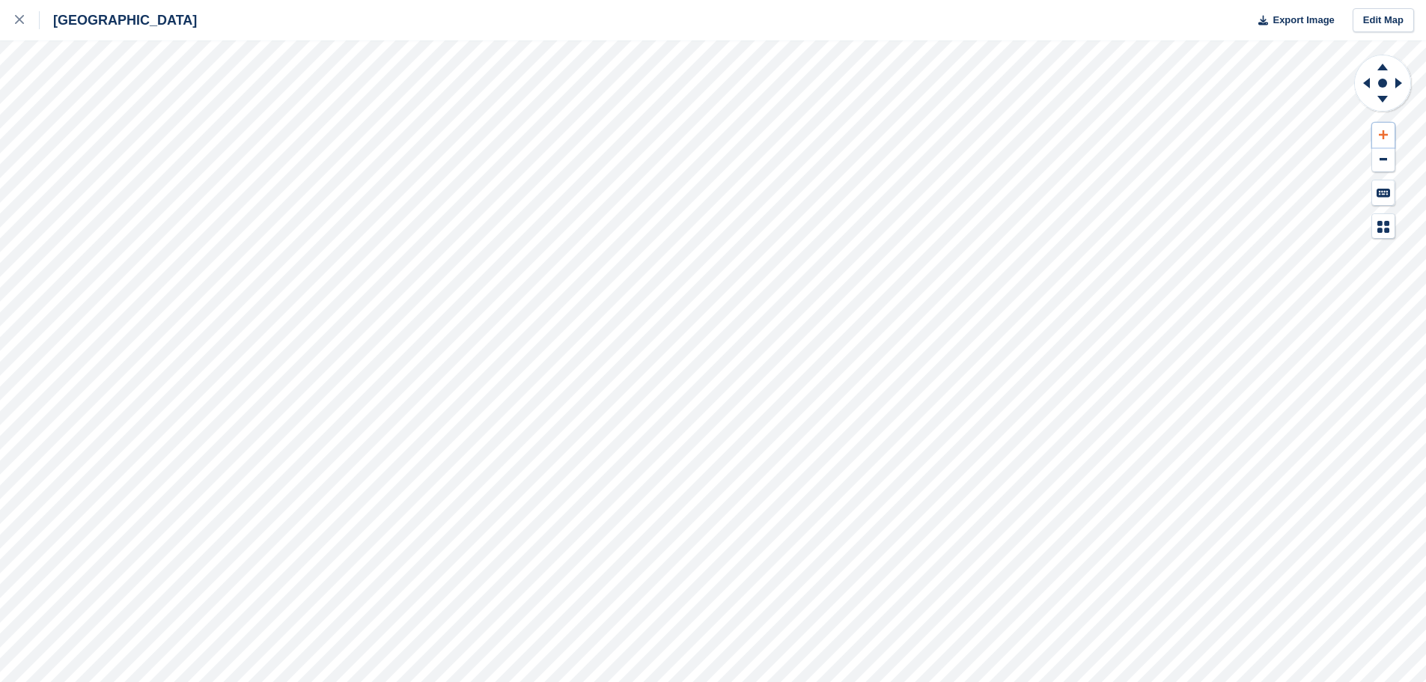
click at [1393, 130] on button at bounding box center [1384, 135] width 22 height 25
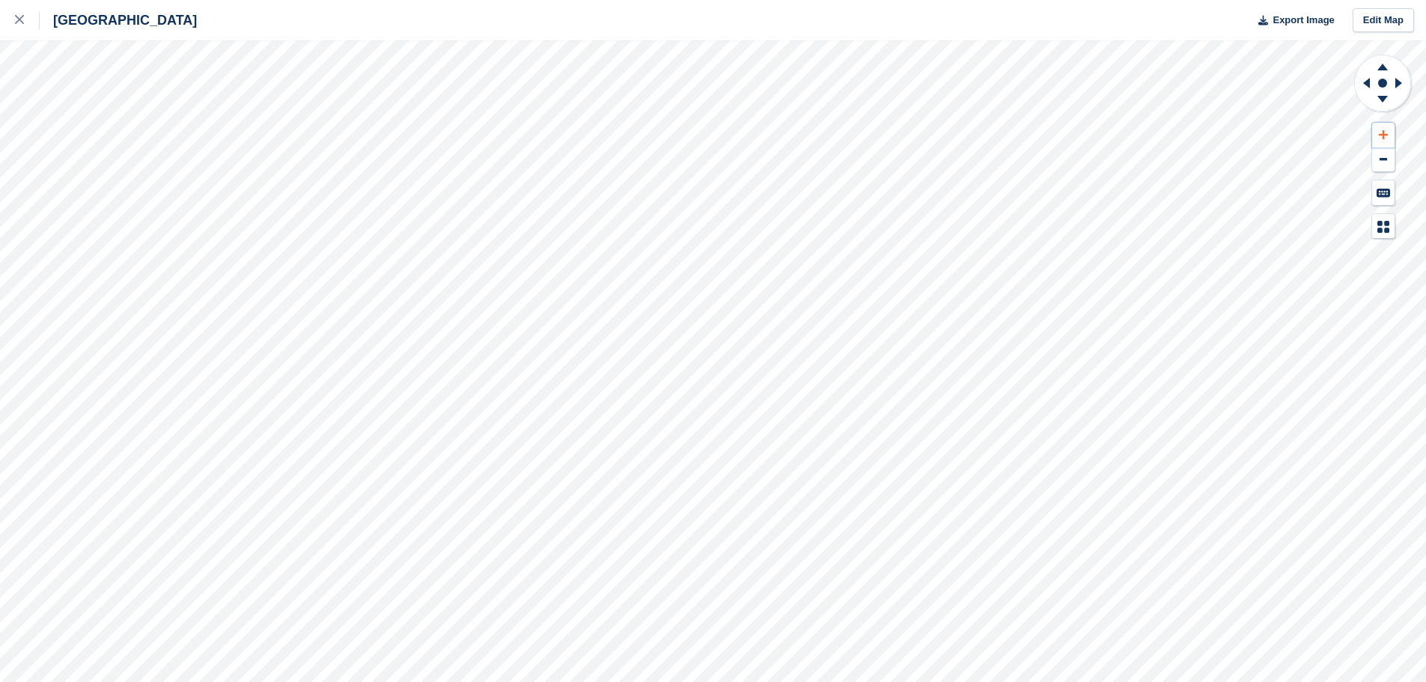
click at [1393, 130] on button at bounding box center [1384, 135] width 22 height 25
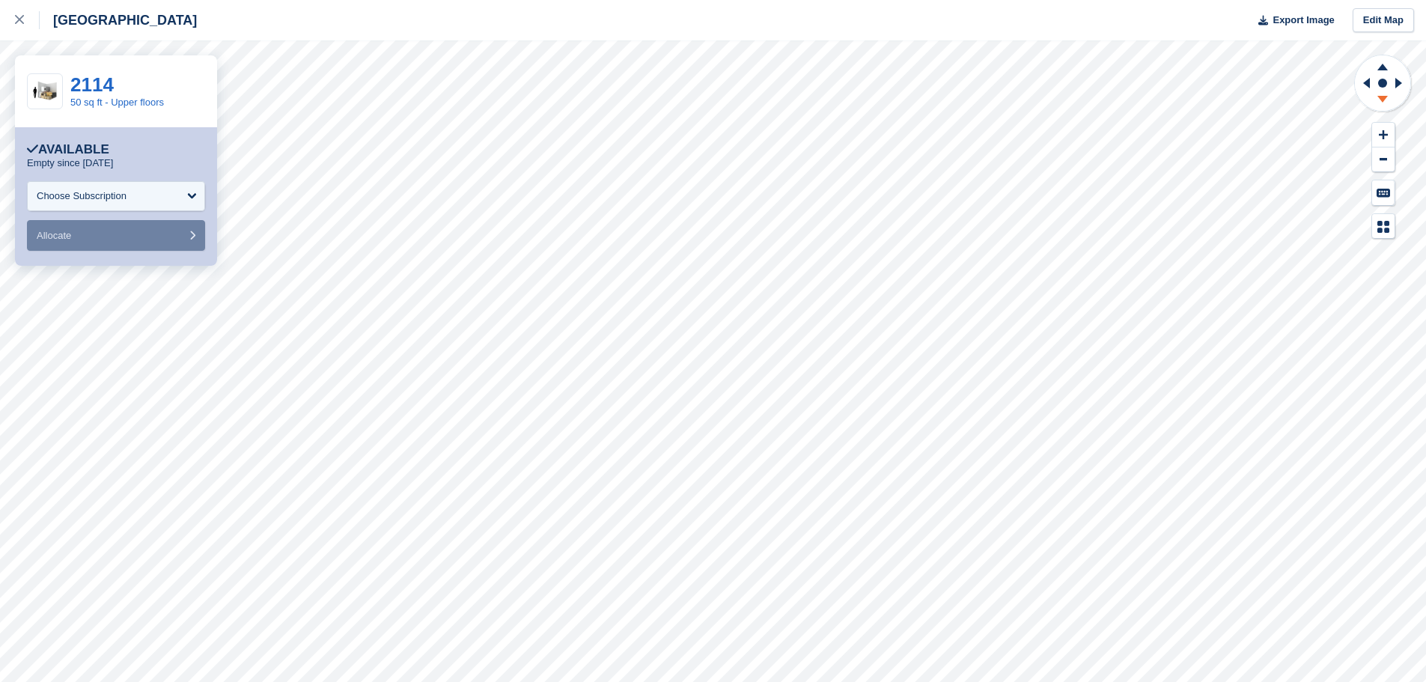
click at [1381, 98] on icon at bounding box center [1383, 99] width 10 height 7
click at [1390, 64] on icon at bounding box center [1383, 64] width 39 height 19
